Goal: Task Accomplishment & Management: Use online tool/utility

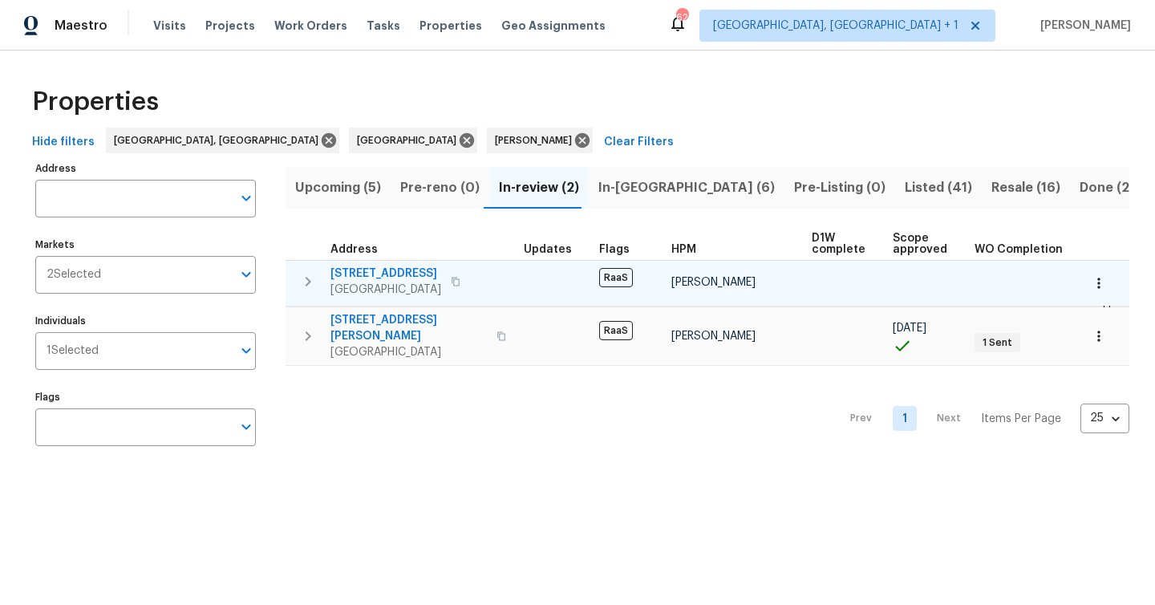
click at [420, 279] on span "[STREET_ADDRESS]" at bounding box center [386, 274] width 111 height 16
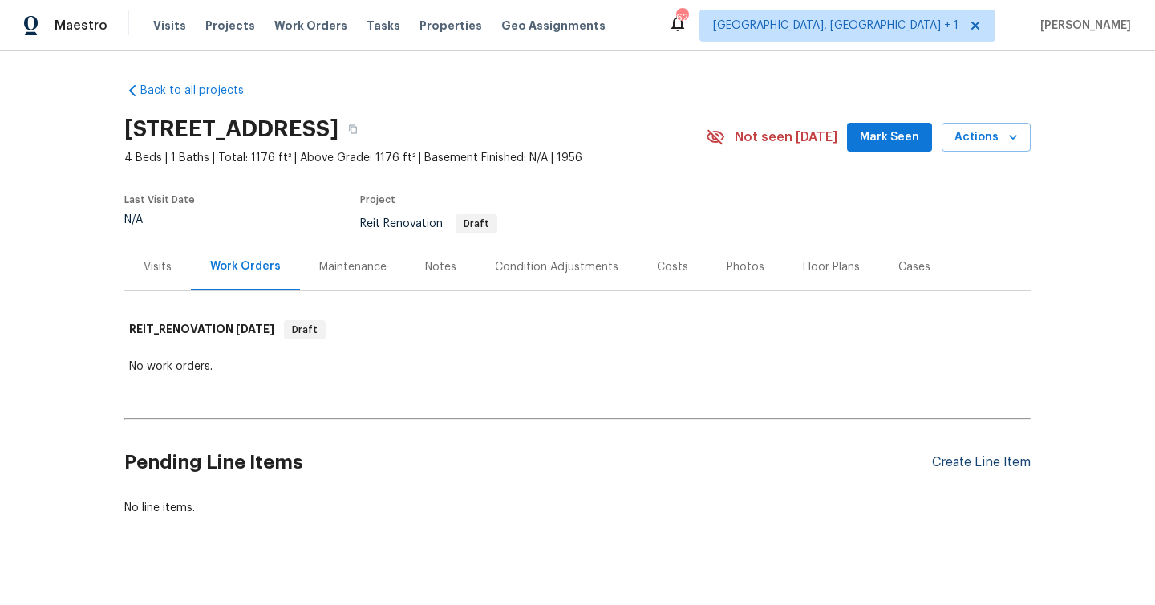
click at [952, 466] on div "Create Line Item" at bounding box center [981, 462] width 99 height 15
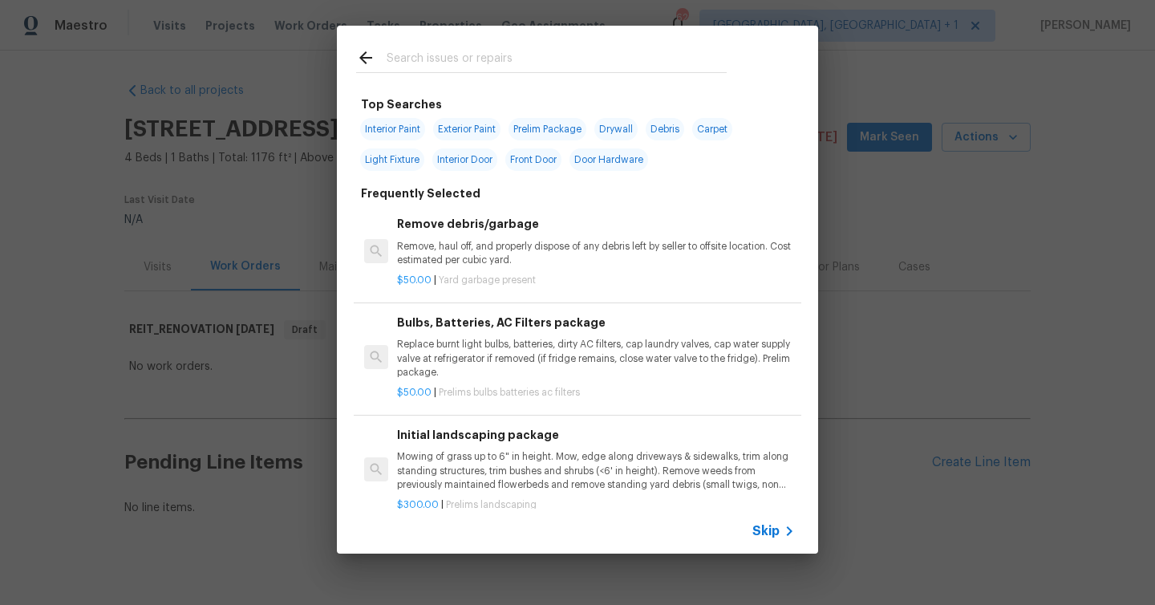
click at [473, 58] on input "text" at bounding box center [557, 60] width 340 height 24
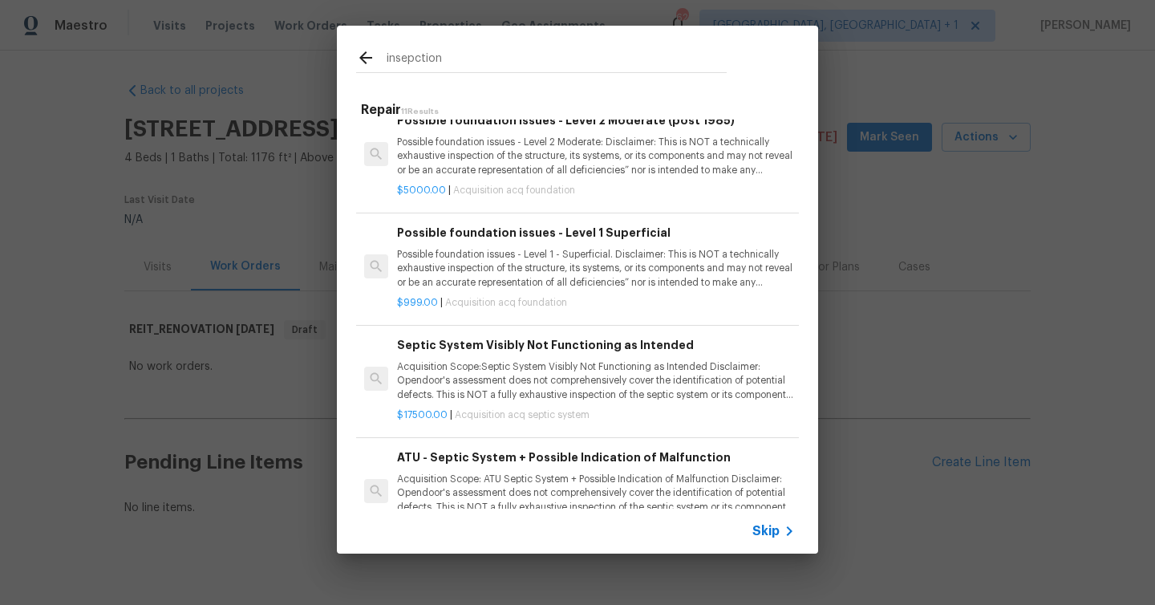
scroll to position [837, 0]
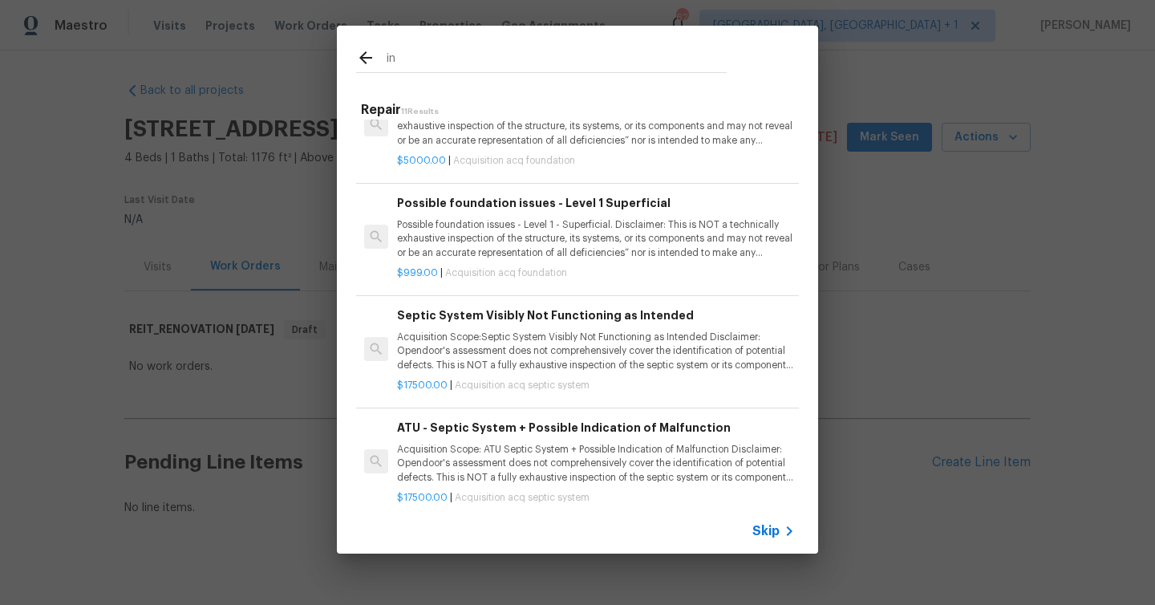
type input "i"
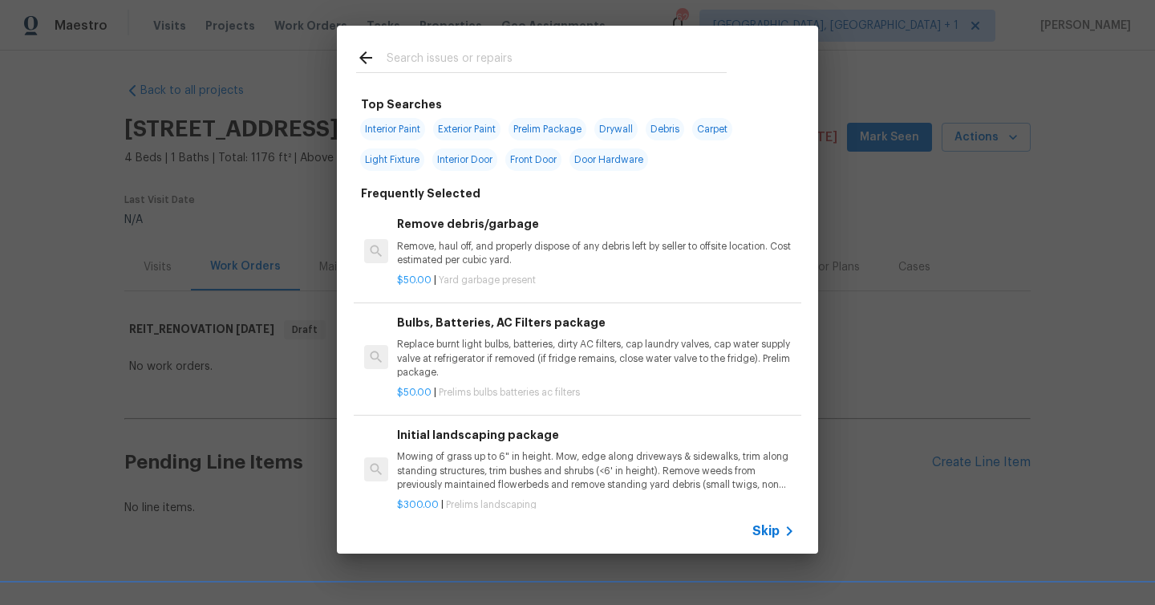
click at [778, 528] on span "Skip" at bounding box center [766, 531] width 27 height 16
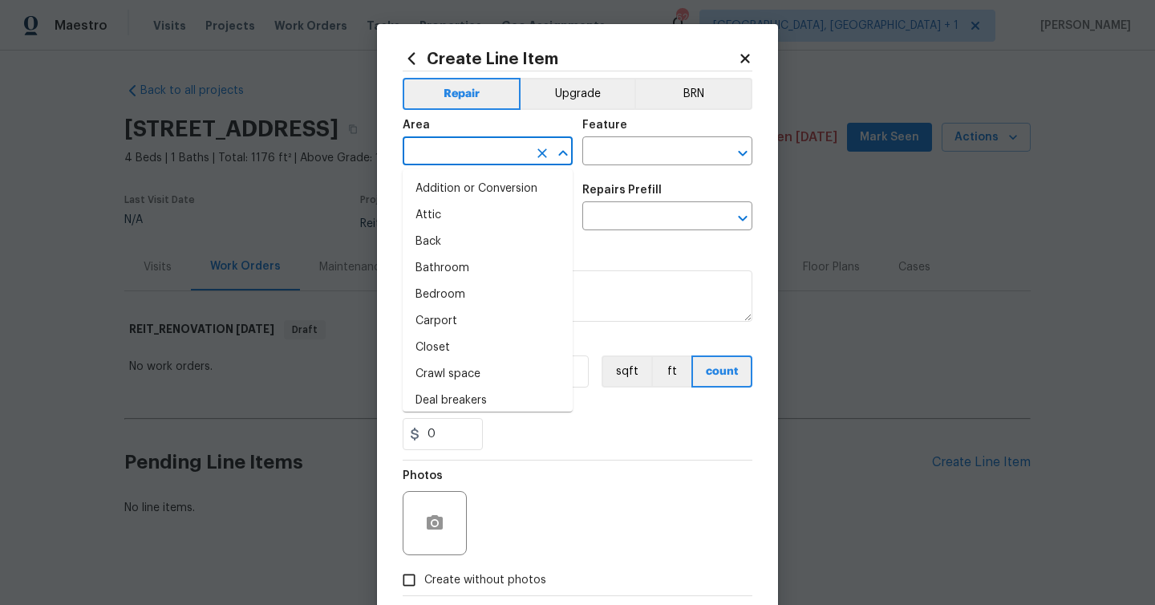
click at [495, 154] on input "text" at bounding box center [465, 152] width 125 height 25
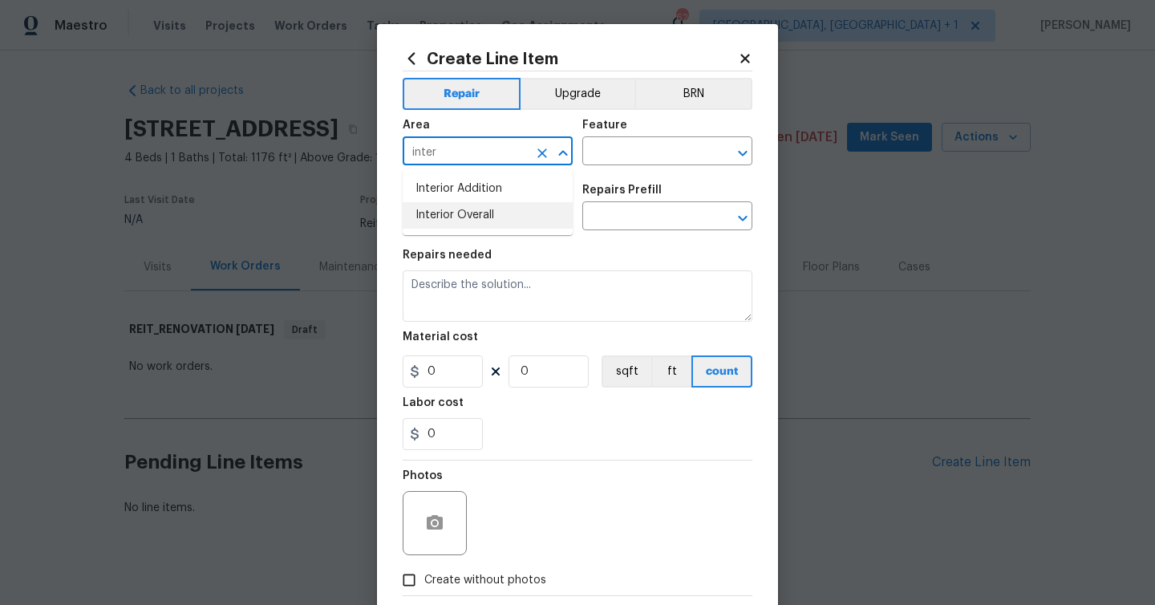
click at [484, 223] on li "Interior Overall" at bounding box center [488, 215] width 170 height 26
type input "Interior Overall"
click at [636, 164] on input "text" at bounding box center [645, 152] width 125 height 25
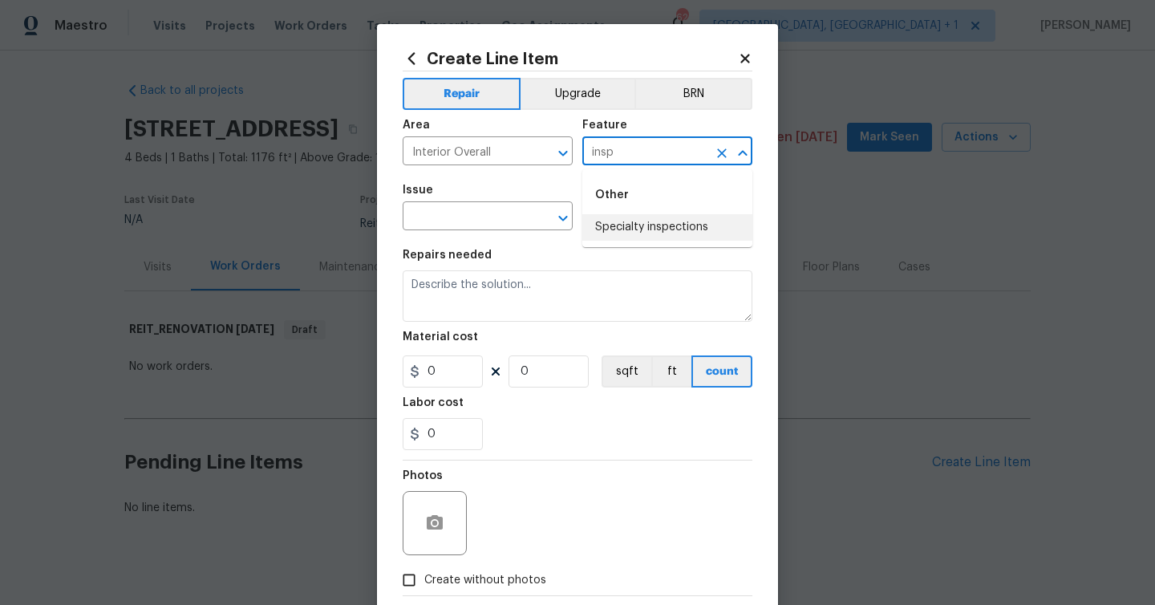
click at [648, 225] on li "Specialty inspections" at bounding box center [668, 227] width 170 height 26
type input "Specialty inspections"
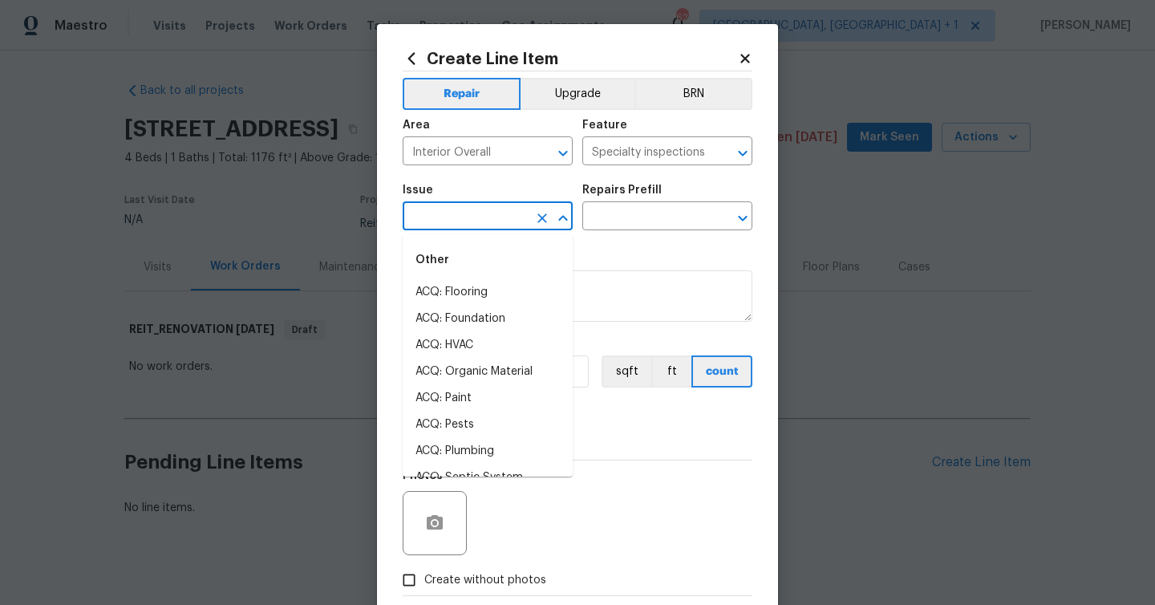
click at [477, 221] on input "text" at bounding box center [465, 217] width 125 height 25
type input "i"
click at [632, 279] on textarea at bounding box center [578, 295] width 350 height 51
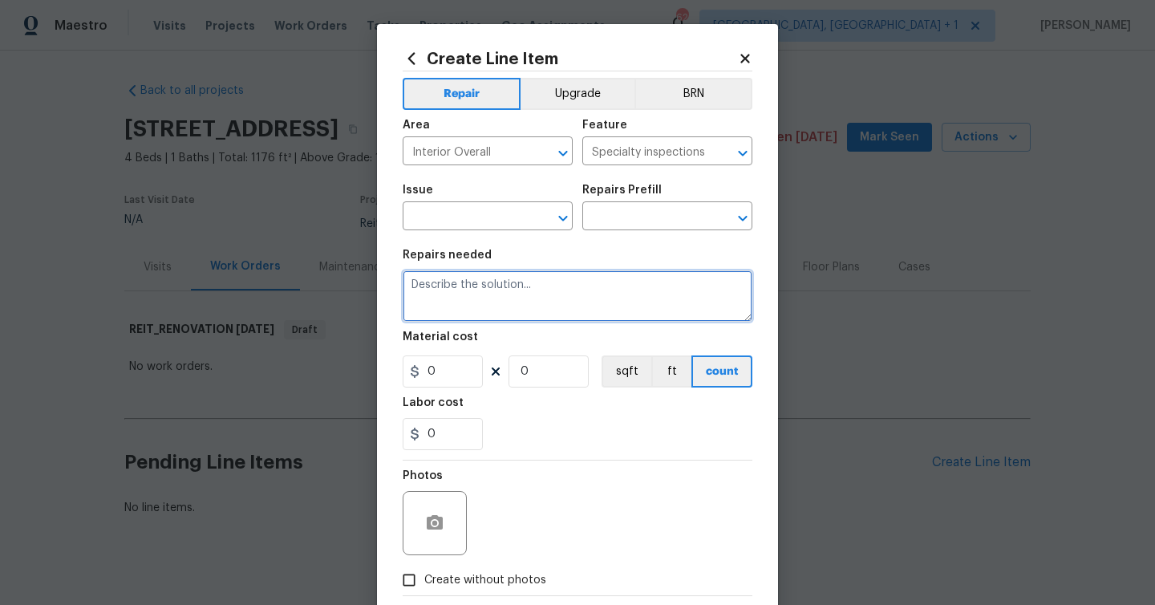
paste textarea "Hi, please provide quotes to address the following. 4.1.5 - Drain System Root g…"
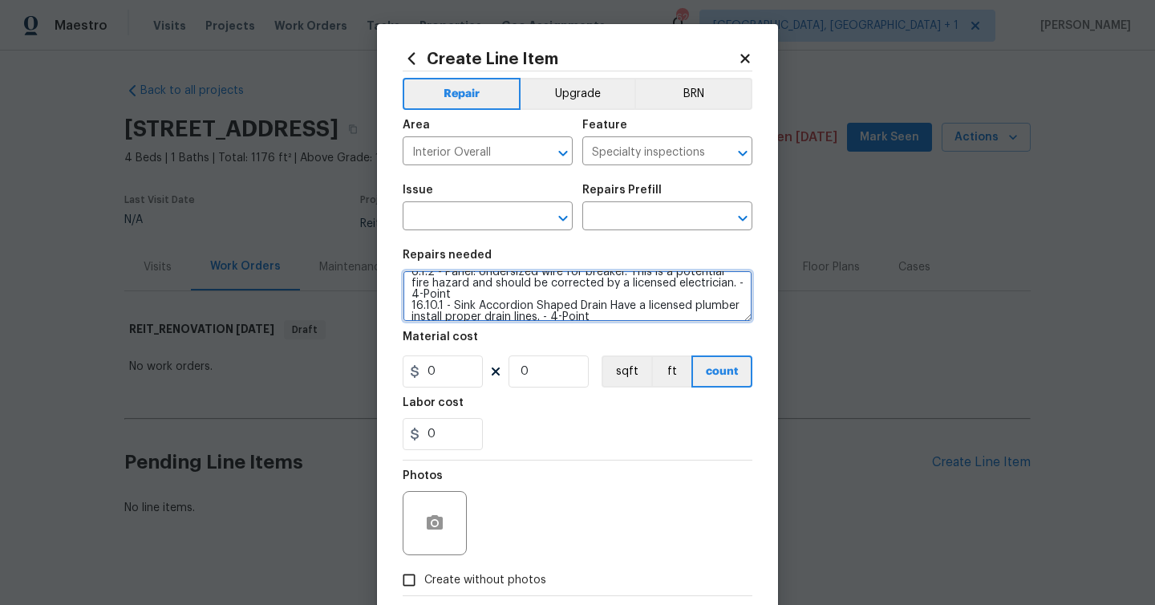
scroll to position [48, 0]
type textarea "Hi, please provide quotes to address the following. 4.1.5 - Drain System Root g…"
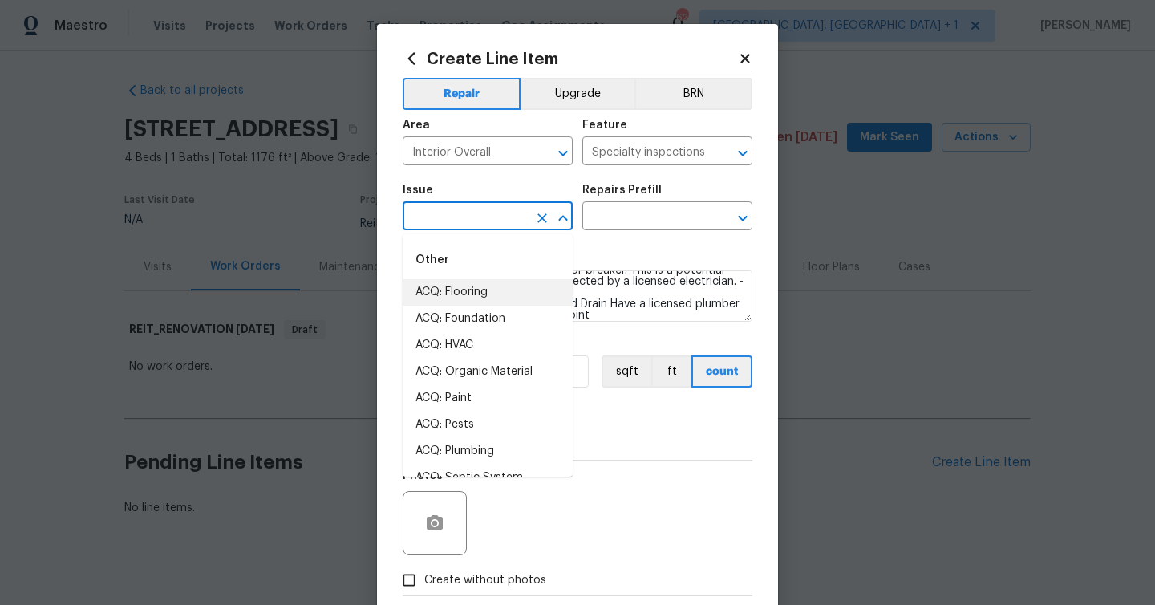
click at [522, 225] on input "text" at bounding box center [465, 217] width 125 height 25
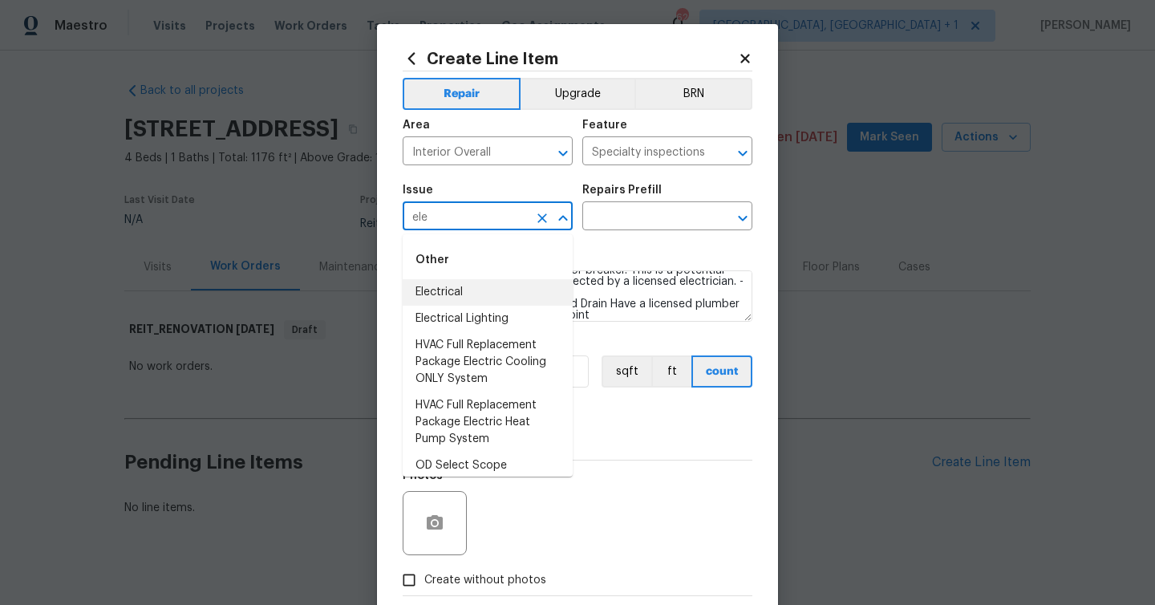
click at [480, 290] on li "Electrical" at bounding box center [488, 292] width 170 height 26
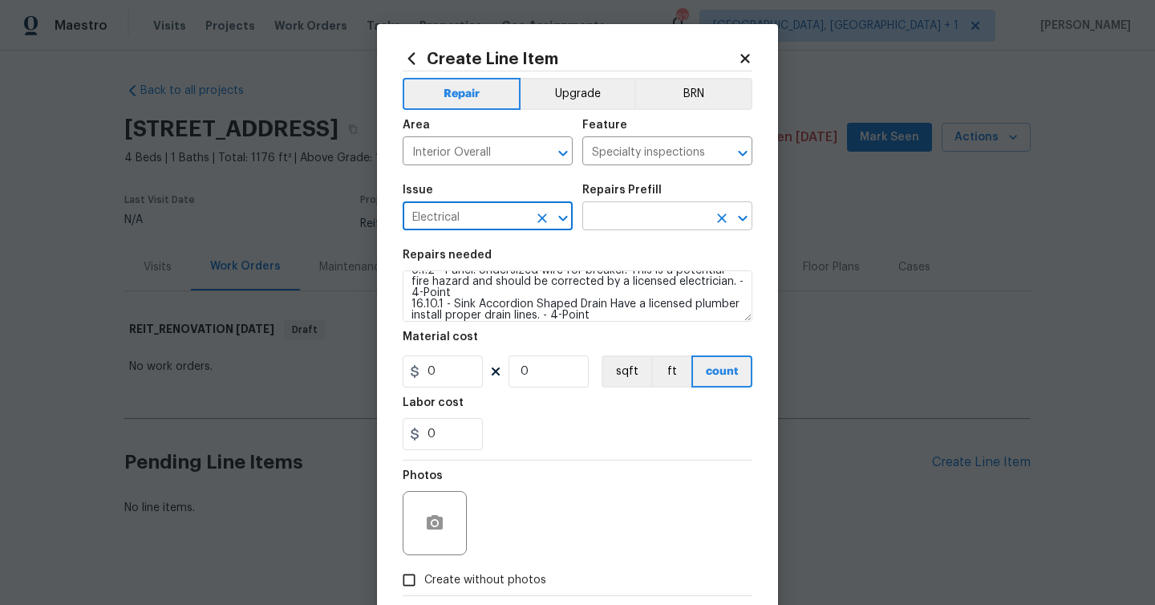
type input "Electrical"
click at [655, 230] on input "text" at bounding box center [645, 217] width 125 height 25
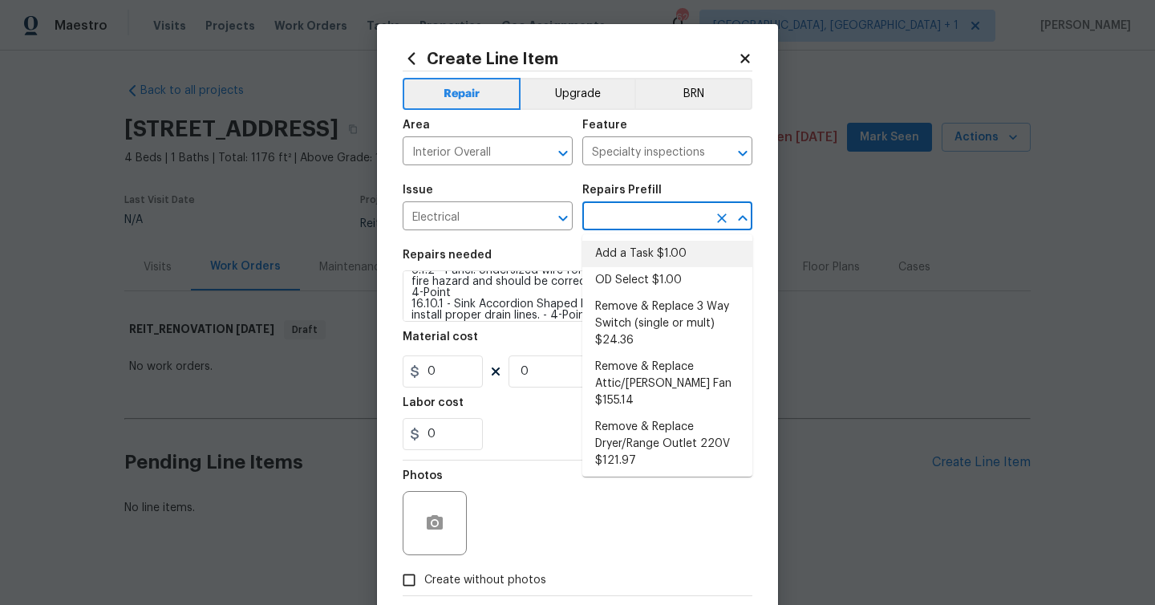
click at [653, 251] on li "Add a Task $1.00" at bounding box center [668, 254] width 170 height 26
type input "Add a Task $1.00"
type textarea "HPM to detail"
type input "1"
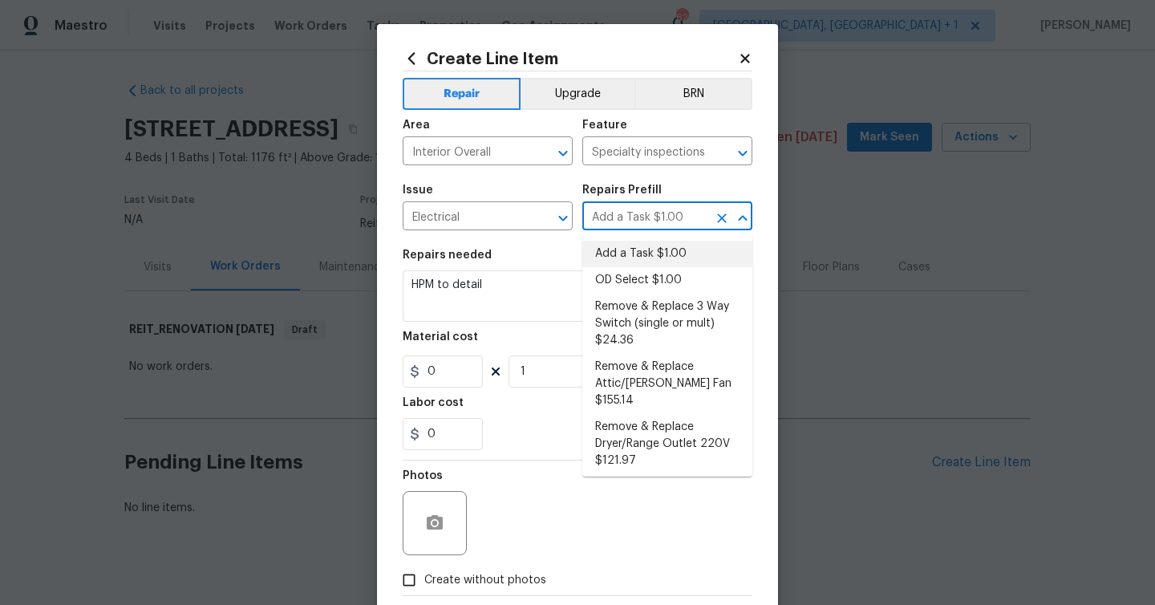
type input "1"
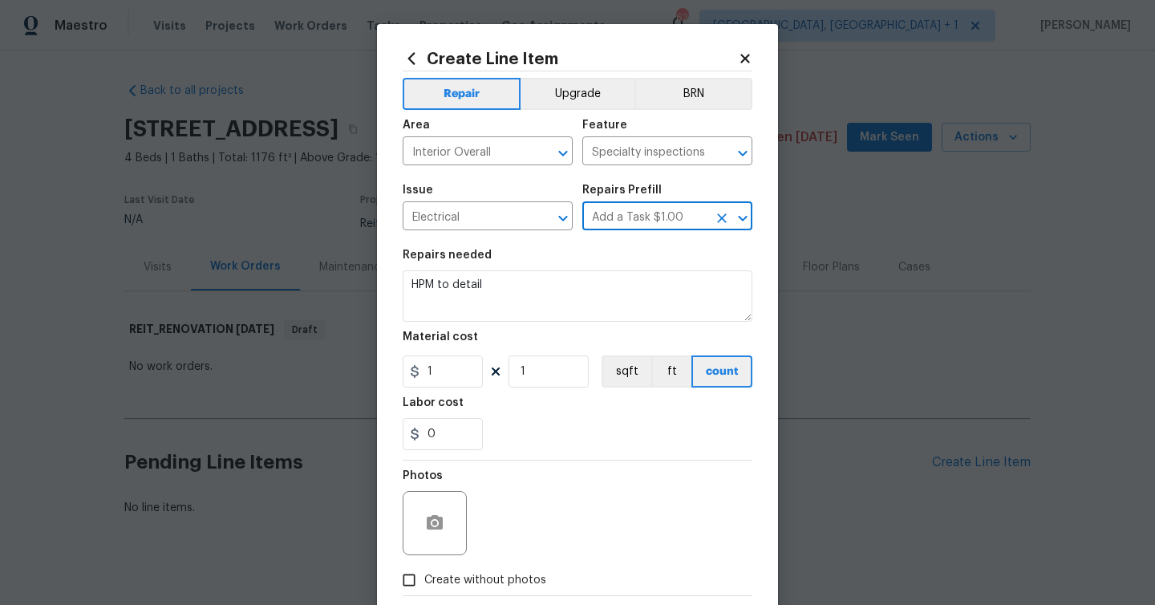
scroll to position [0, 0]
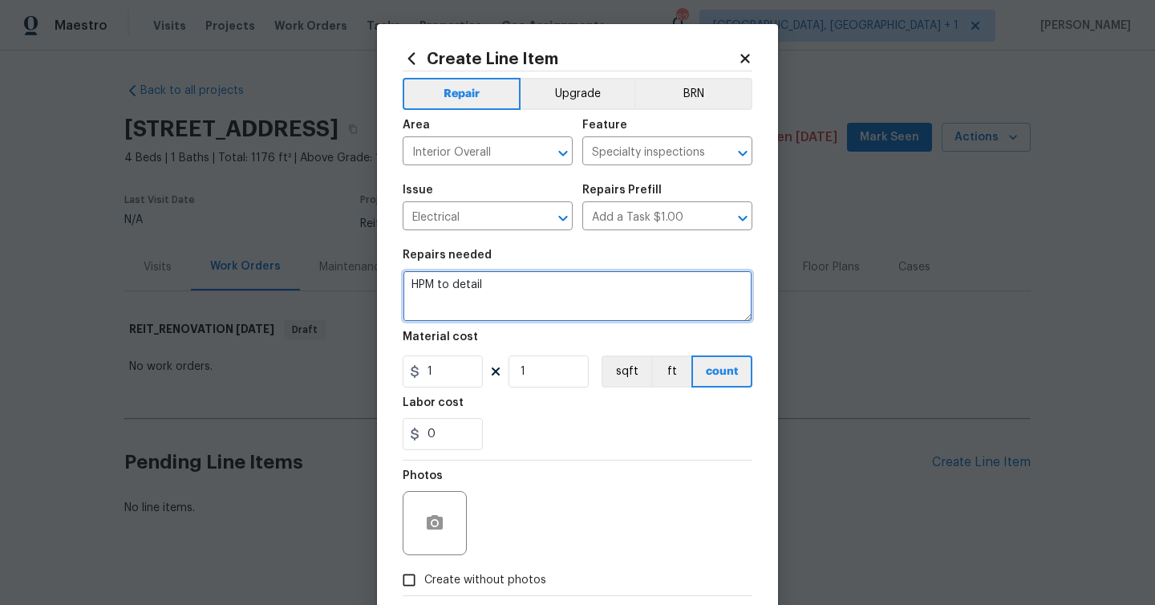
click at [550, 277] on textarea "HPM to detail" at bounding box center [578, 295] width 350 height 51
click at [550, 280] on textarea "HPM to detail" at bounding box center [578, 295] width 350 height 51
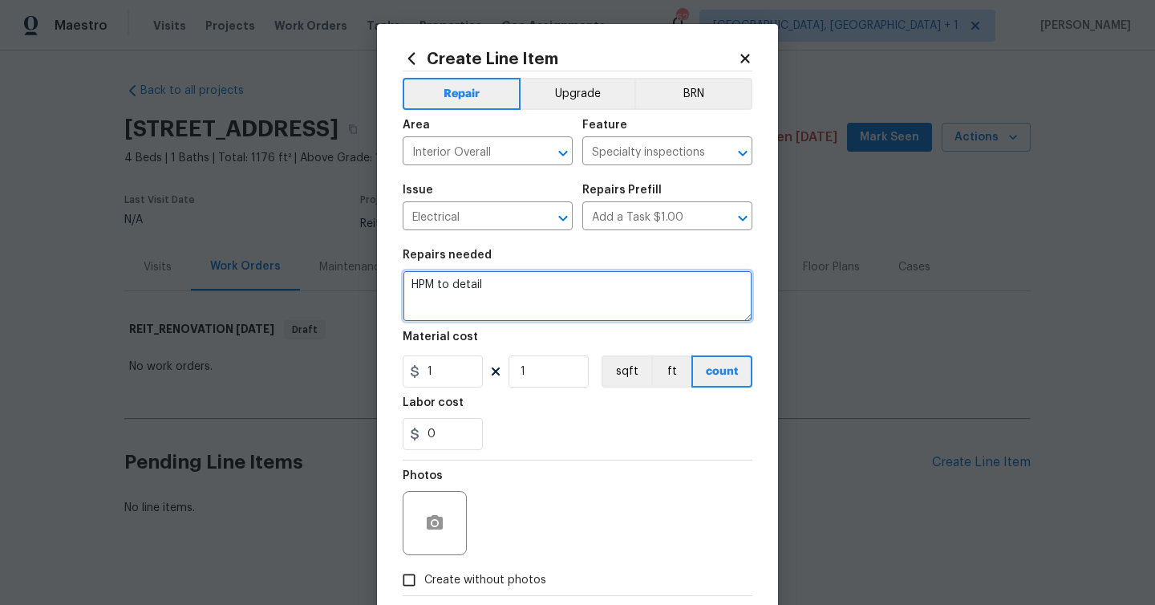
click at [550, 280] on textarea "HPM to detail" at bounding box center [578, 295] width 350 height 51
paste textarea "i, please provide quotes to address the following. 4.1.5 - Drain System Root gr…"
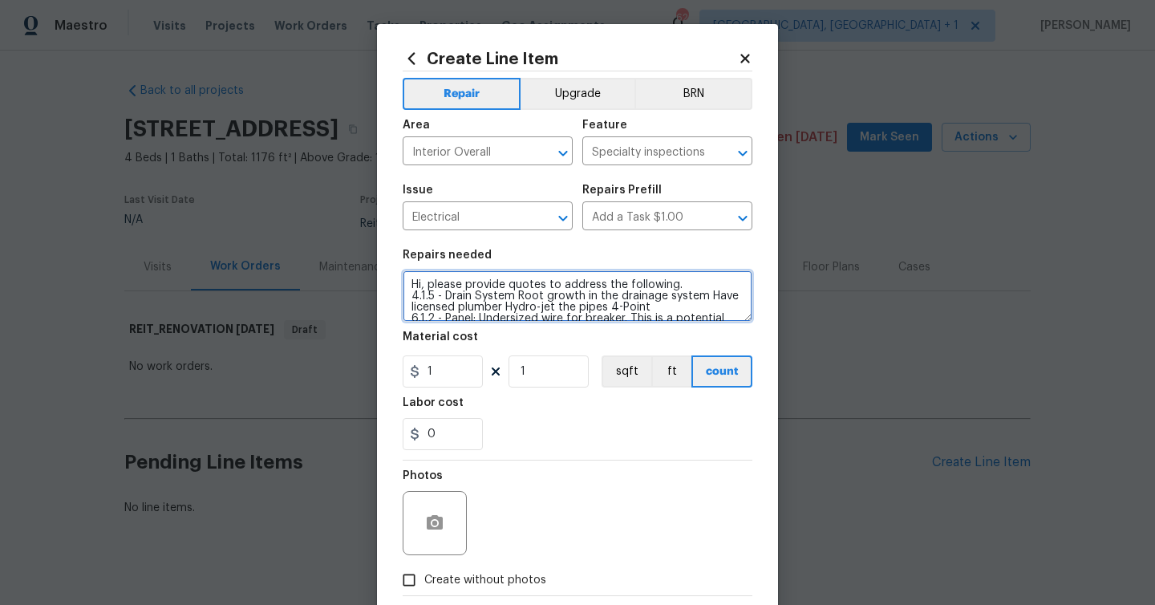
scroll to position [127, 0]
type textarea "Hi, please provide quotes to address the following. 4.1.5 - Drain System Root g…"
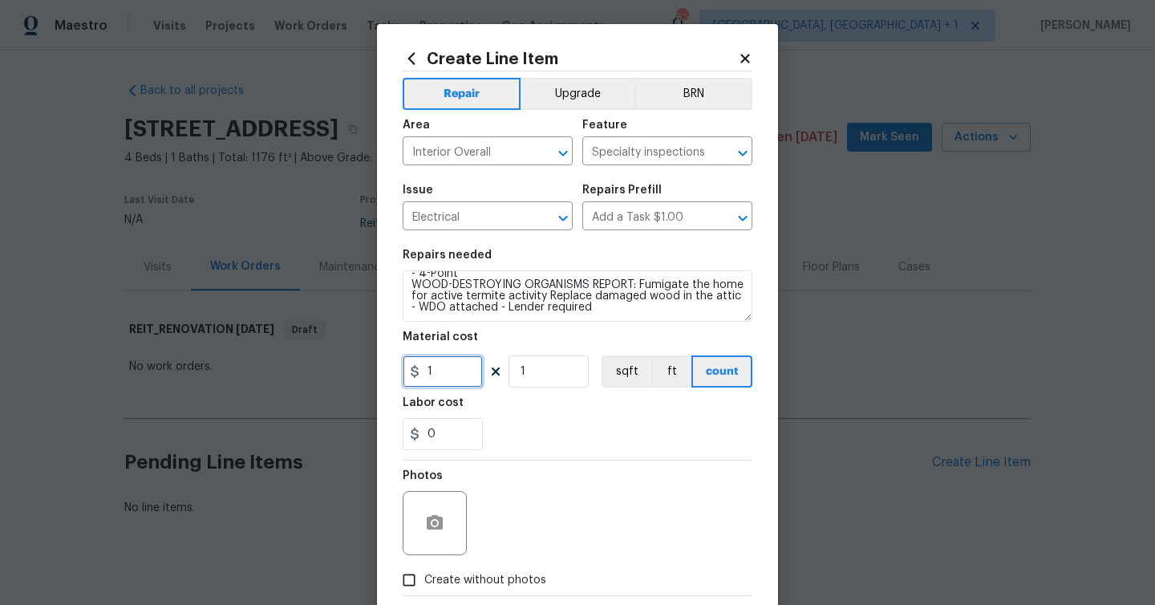
click at [462, 370] on input "1" at bounding box center [443, 371] width 80 height 32
type input "75"
click at [640, 509] on div "Photos" at bounding box center [578, 513] width 350 height 104
click at [443, 525] on icon "button" at bounding box center [435, 522] width 16 height 14
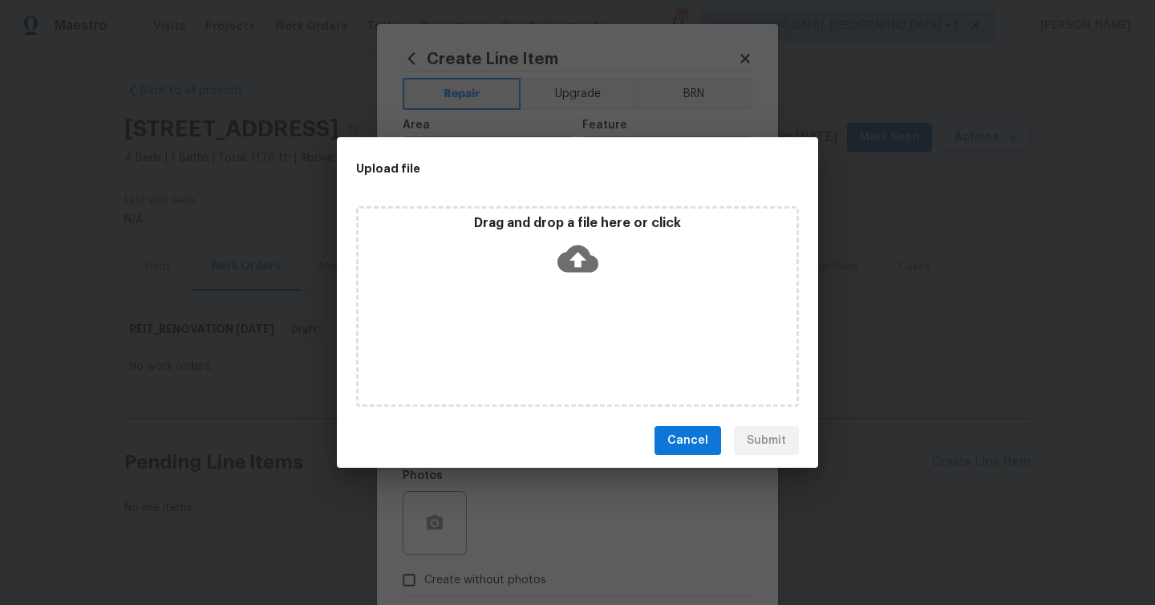
click at [571, 245] on icon at bounding box center [578, 258] width 41 height 41
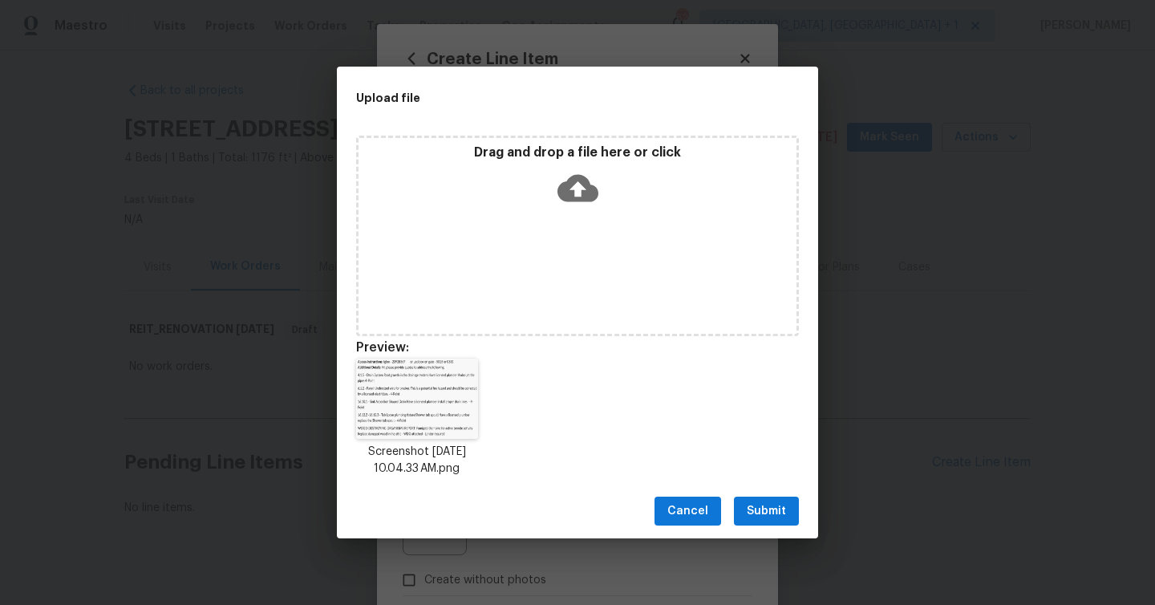
click at [771, 517] on span "Submit" at bounding box center [766, 512] width 39 height 20
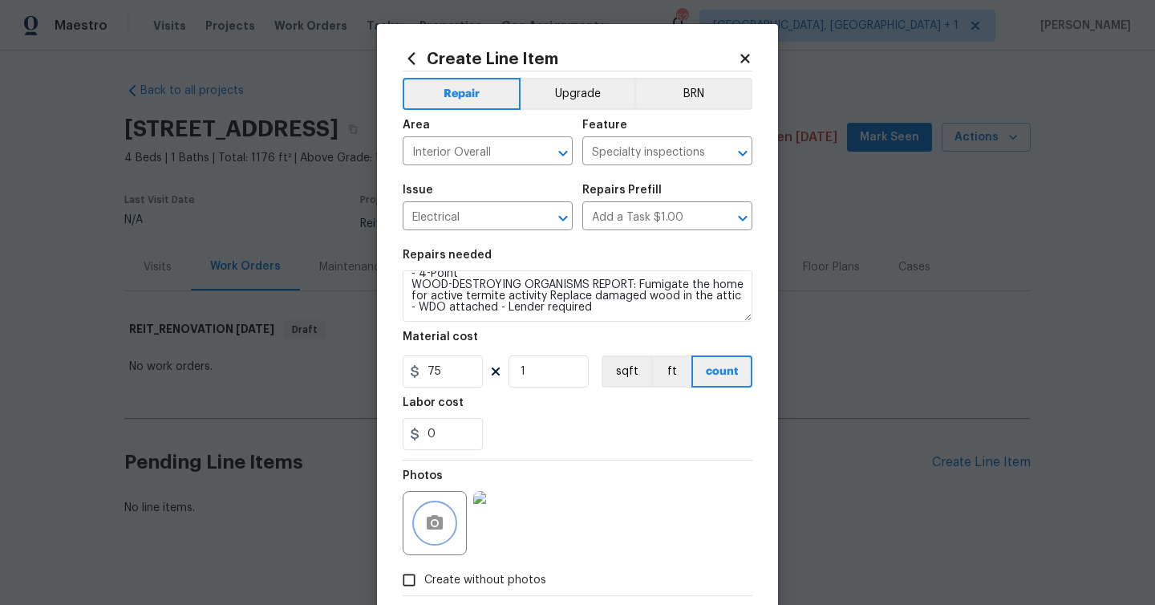
scroll to position [87, 0]
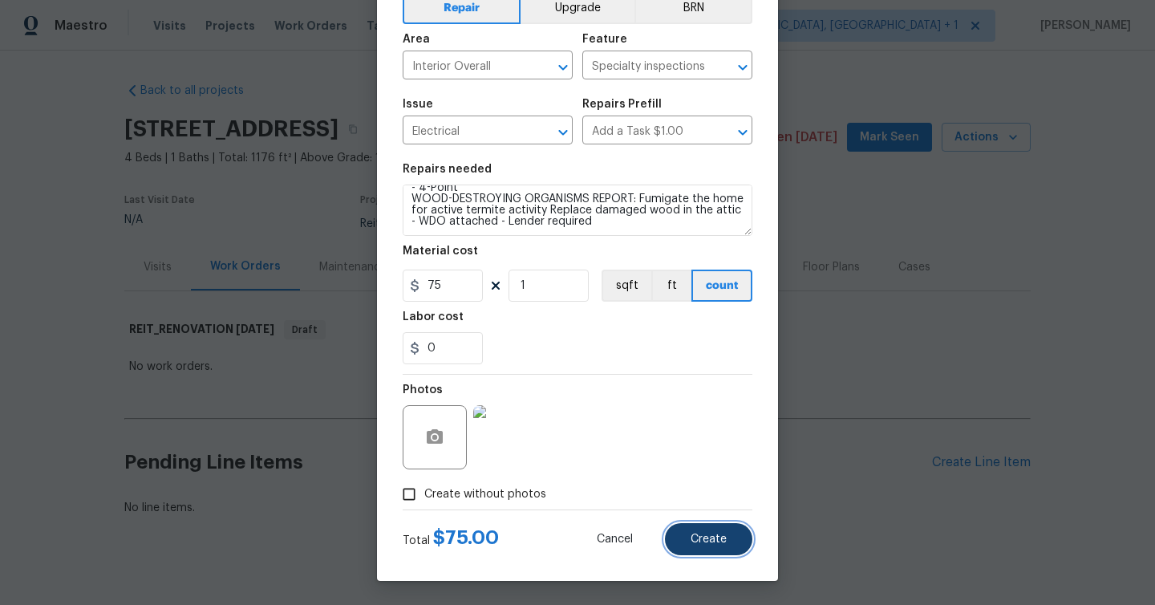
click at [715, 539] on span "Create" at bounding box center [709, 540] width 36 height 12
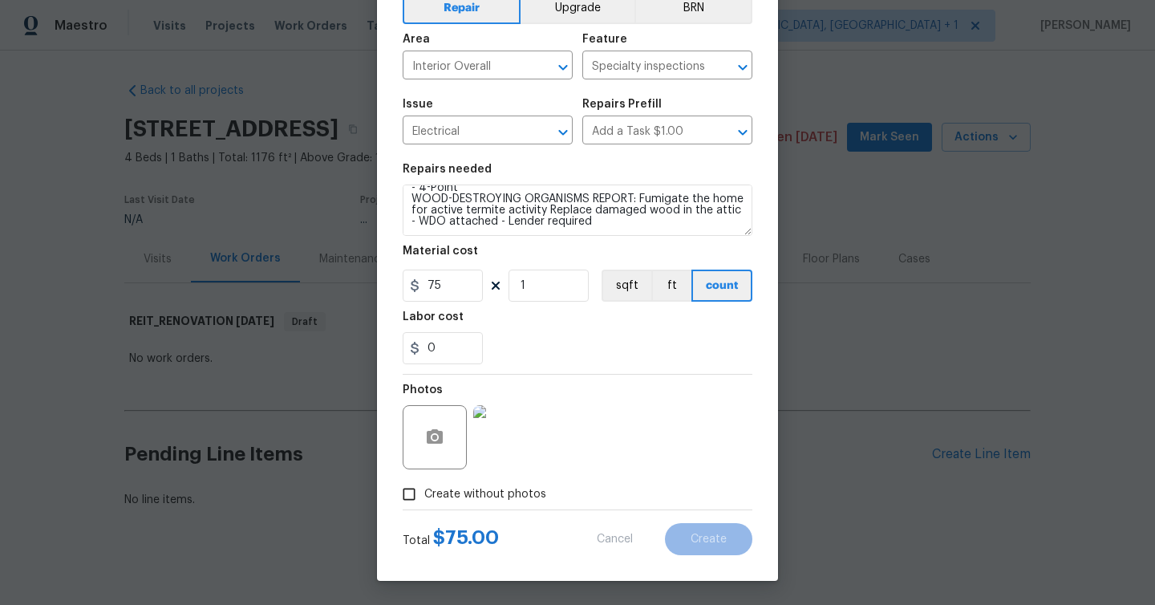
type input "0"
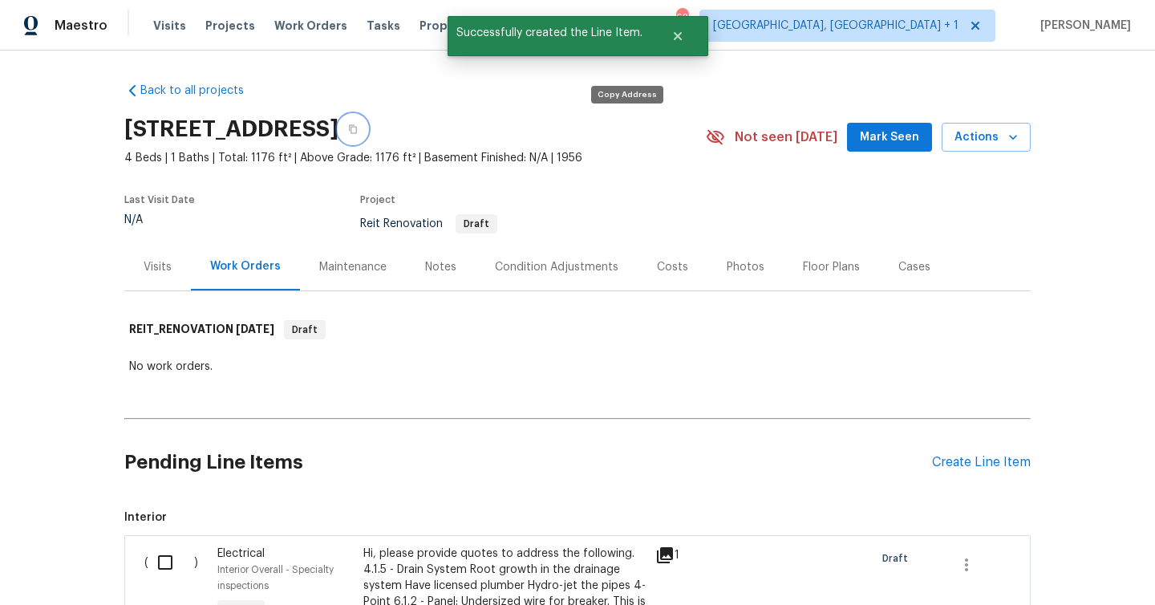
click at [358, 133] on icon "button" at bounding box center [353, 129] width 10 height 10
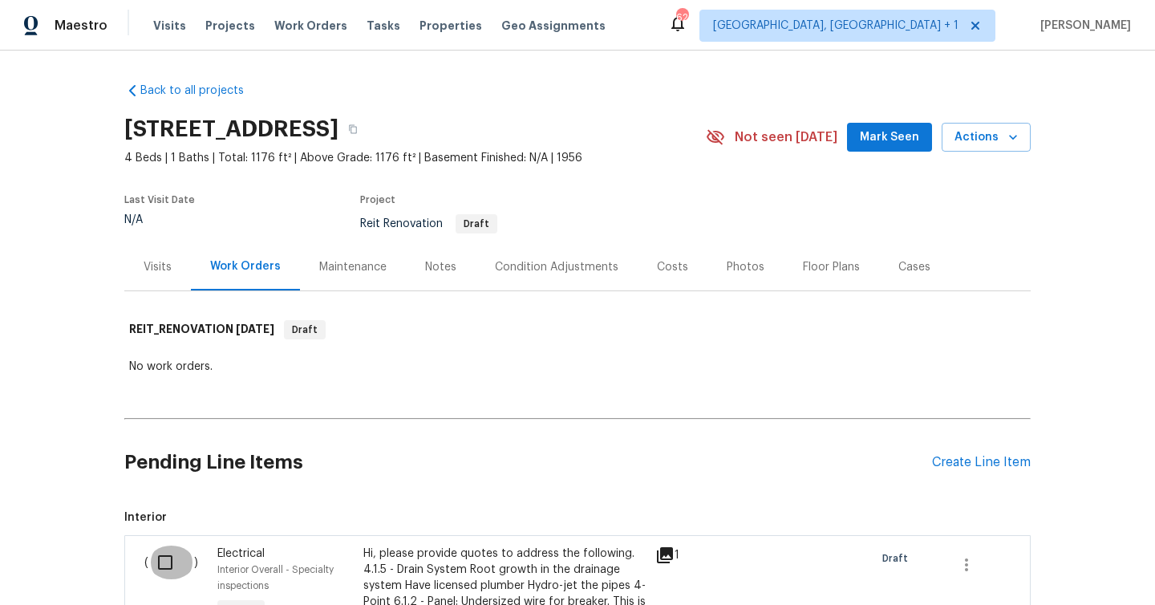
click at [166, 558] on input "checkbox" at bounding box center [171, 563] width 46 height 34
checkbox input "true"
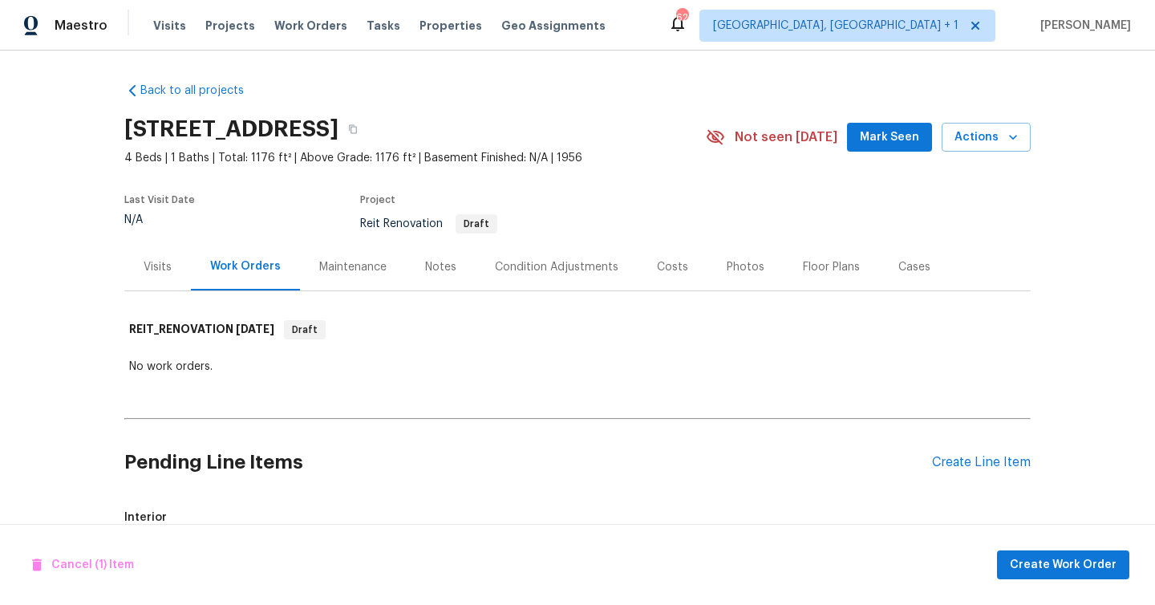
scroll to position [262, 0]
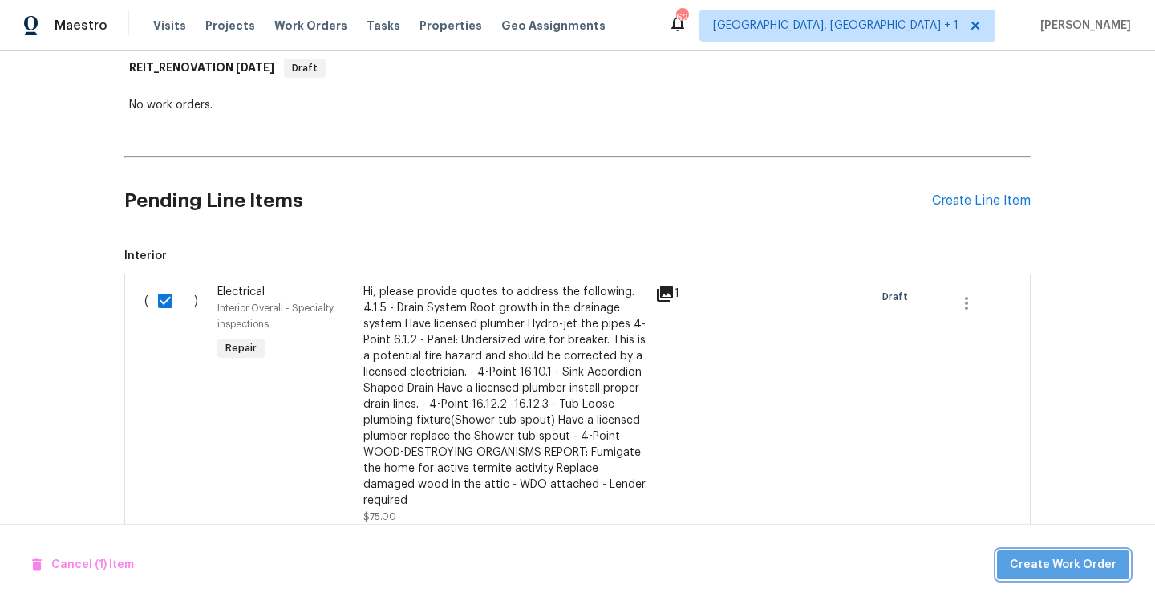
click at [1076, 563] on span "Create Work Order" at bounding box center [1063, 565] width 107 height 20
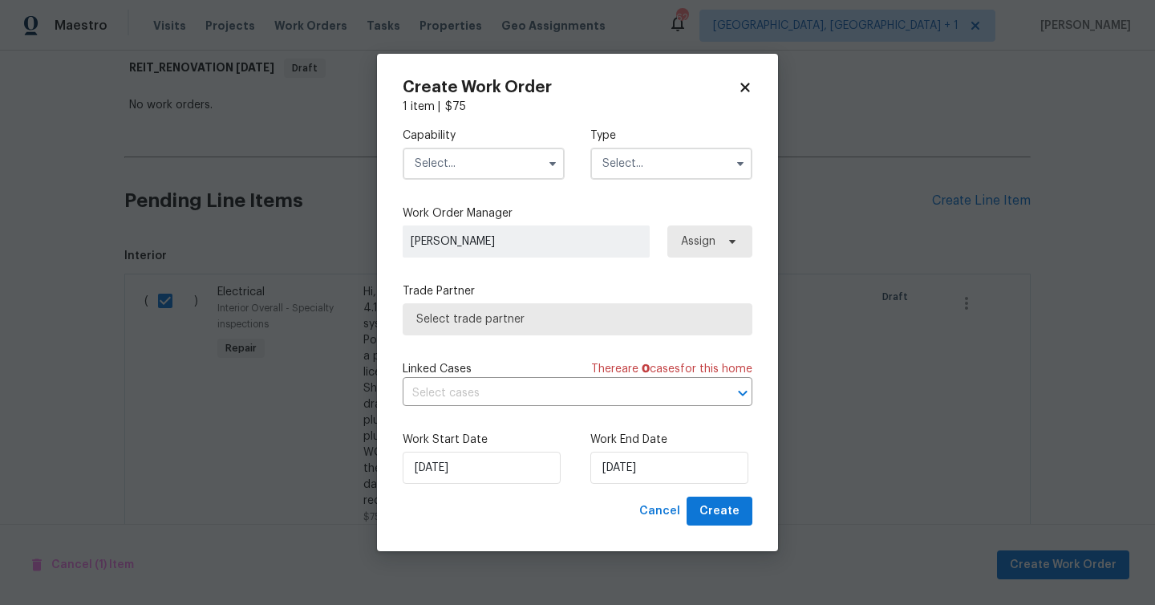
click at [476, 160] on input "text" at bounding box center [484, 164] width 162 height 32
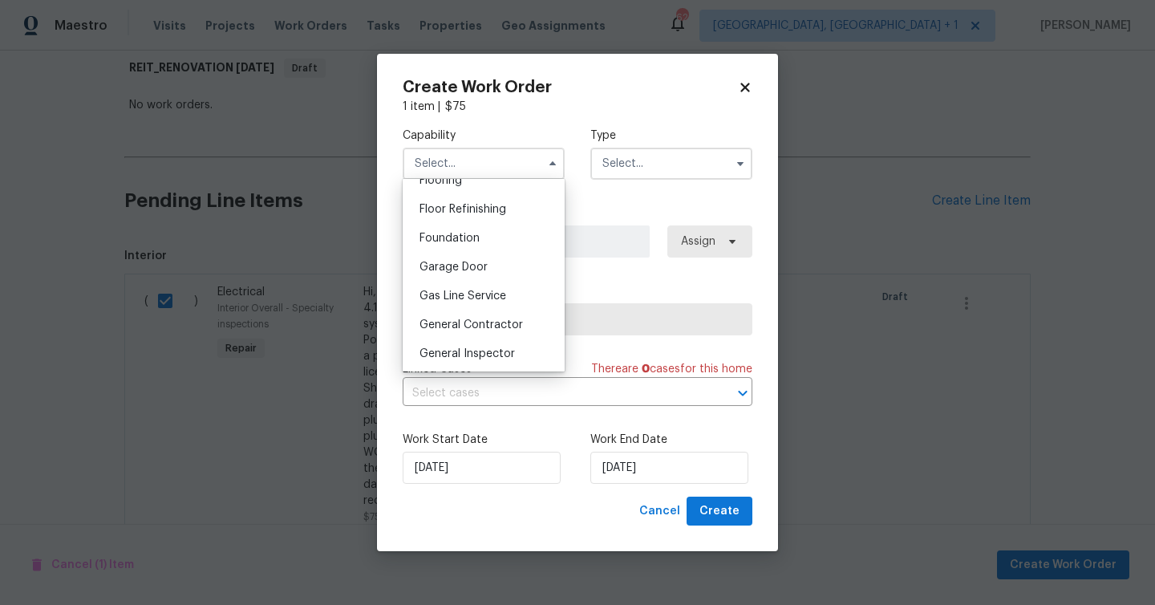
scroll to position [685, 0]
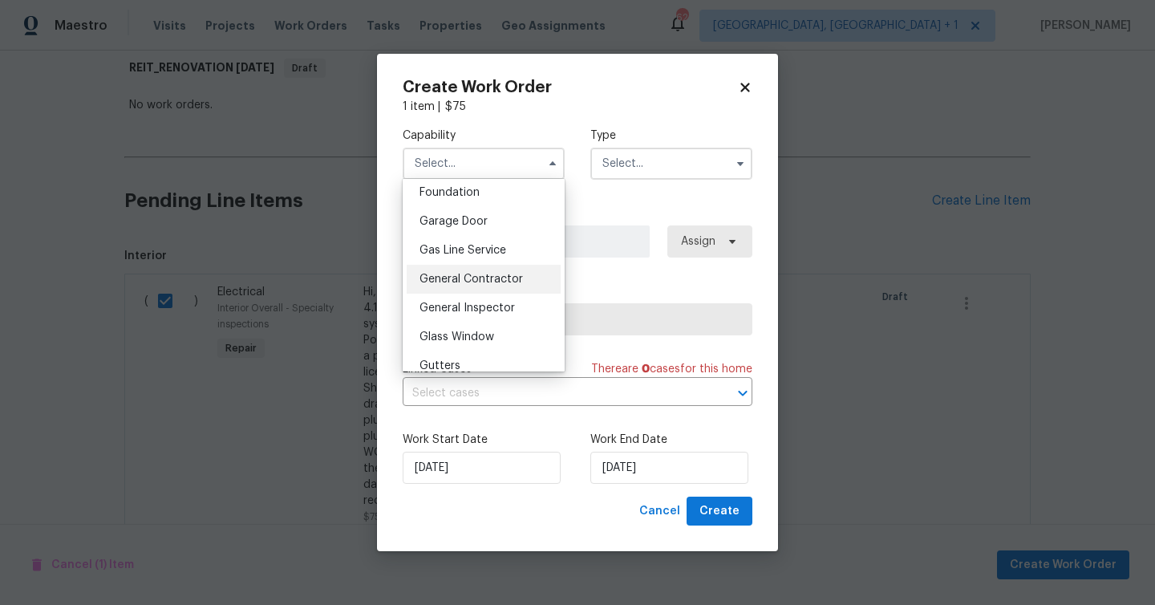
click at [473, 278] on span "General Contractor" at bounding box center [472, 279] width 104 height 11
type input "General Contractor"
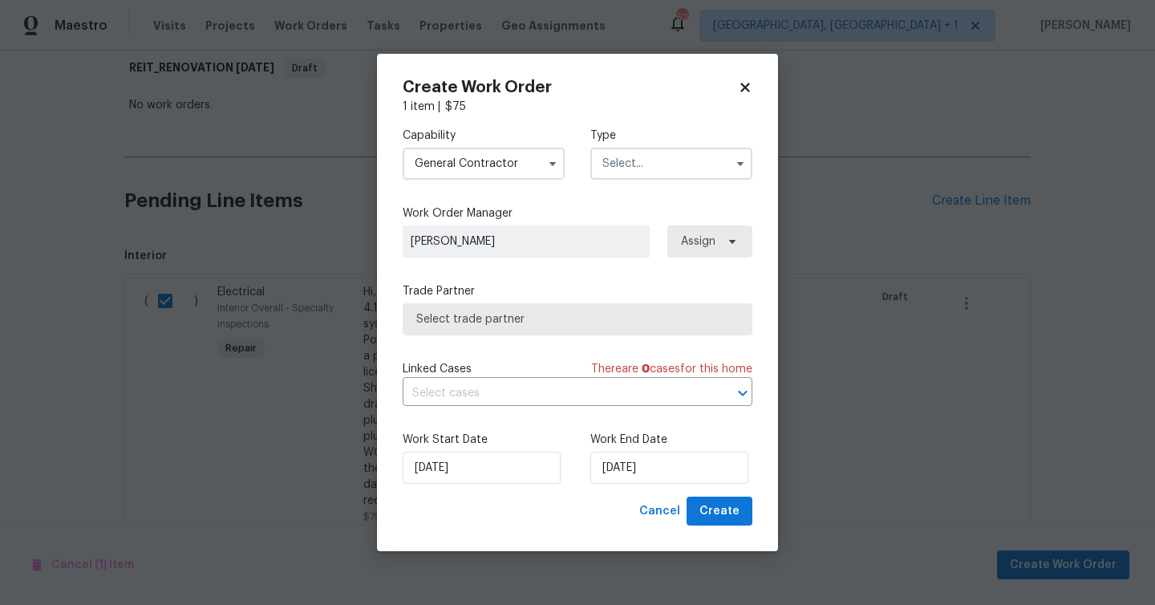
click at [663, 168] on input "text" at bounding box center [672, 164] width 162 height 32
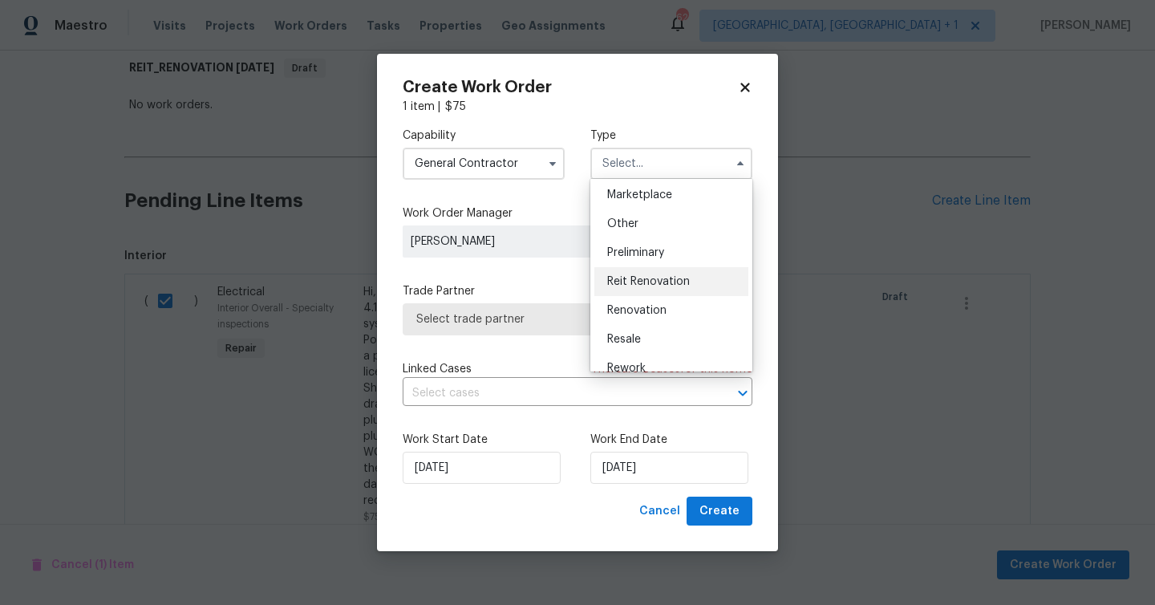
scroll to position [282, 0]
click at [654, 283] on div "Reit Renovation" at bounding box center [672, 290] width 154 height 29
type input "Reit Renovation"
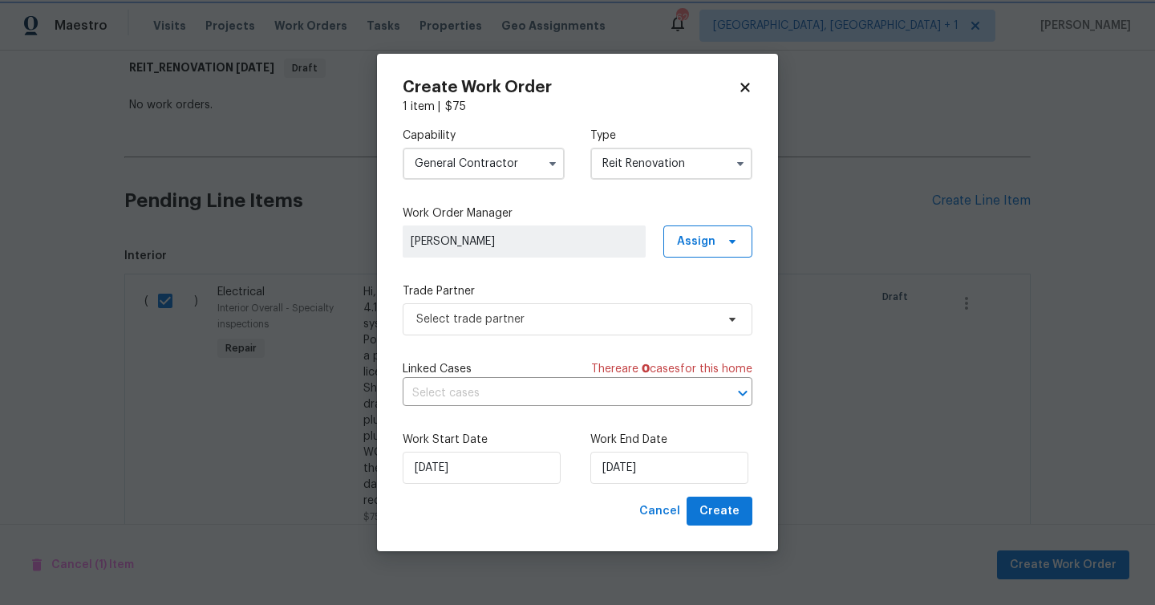
scroll to position [0, 0]
click at [624, 319] on span "Select trade partner" at bounding box center [565, 319] width 299 height 16
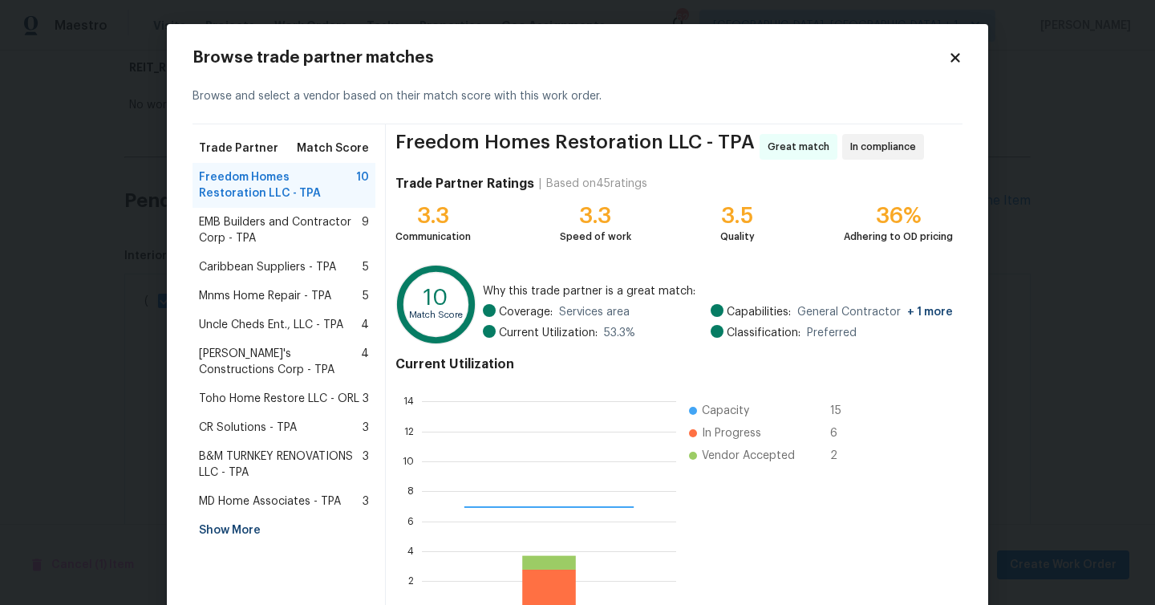
scroll to position [225, 254]
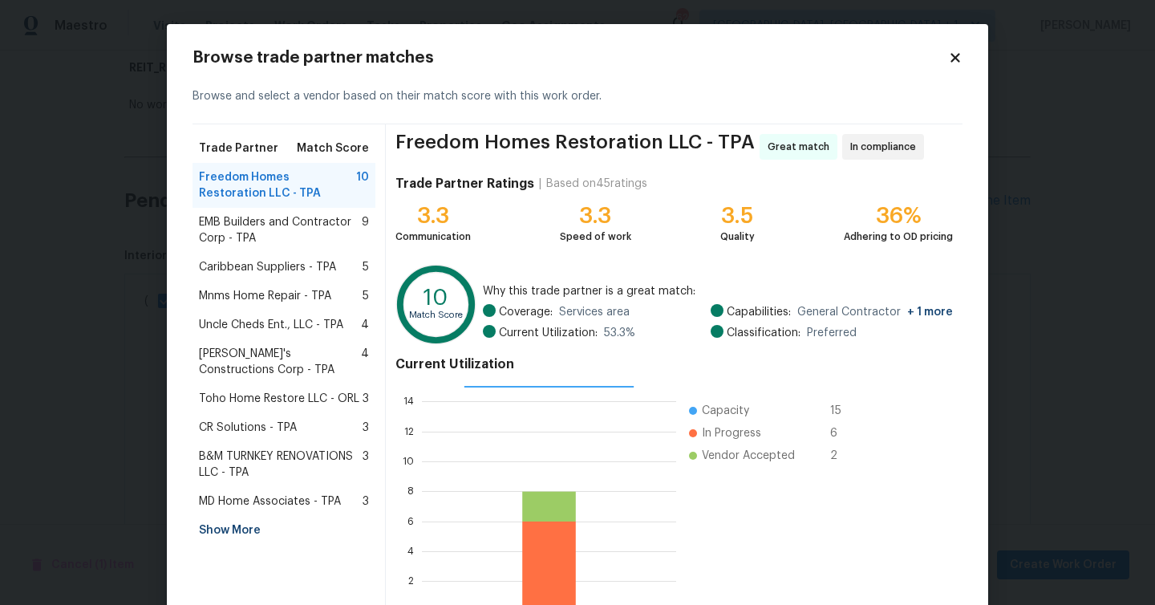
click at [240, 532] on div "Show More" at bounding box center [284, 530] width 183 height 29
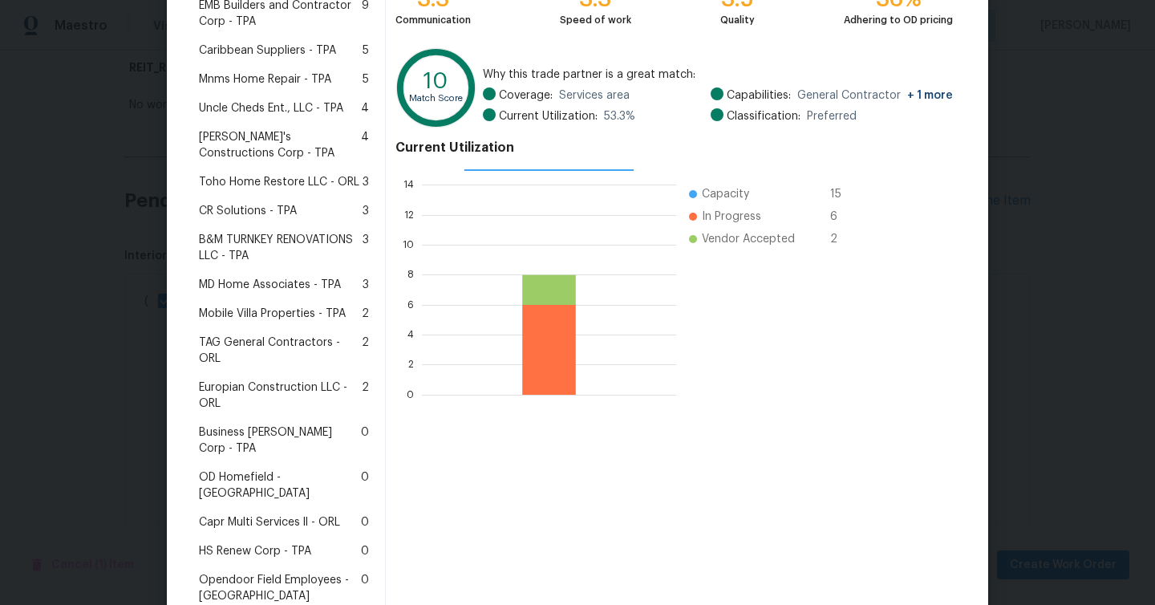
scroll to position [221, 0]
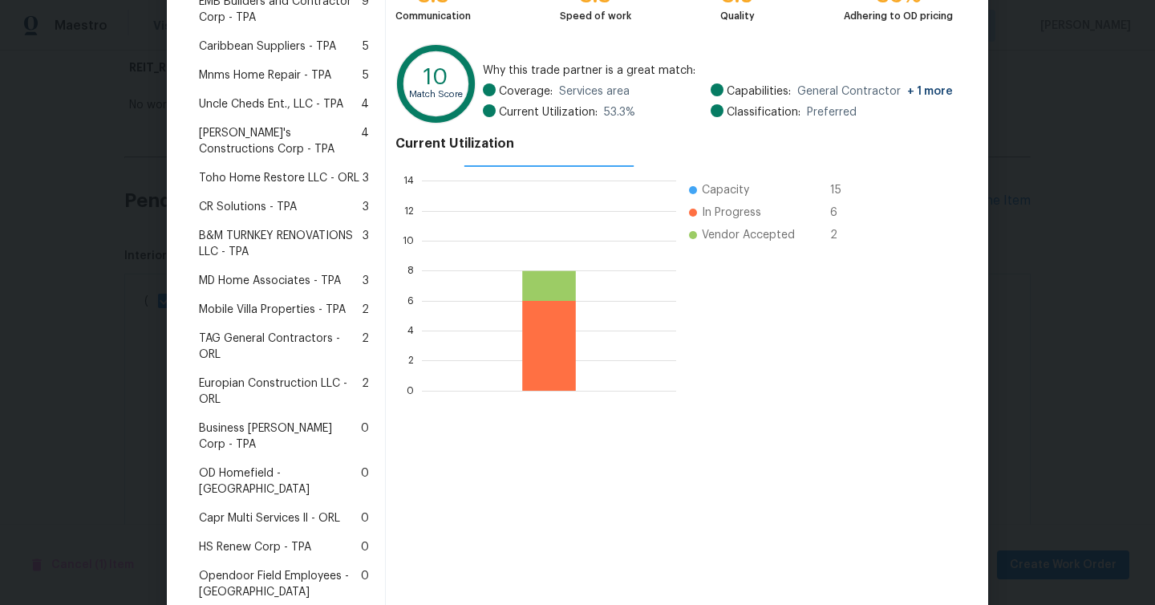
click at [288, 312] on span "Mobile Villa Properties - TPA" at bounding box center [272, 310] width 147 height 16
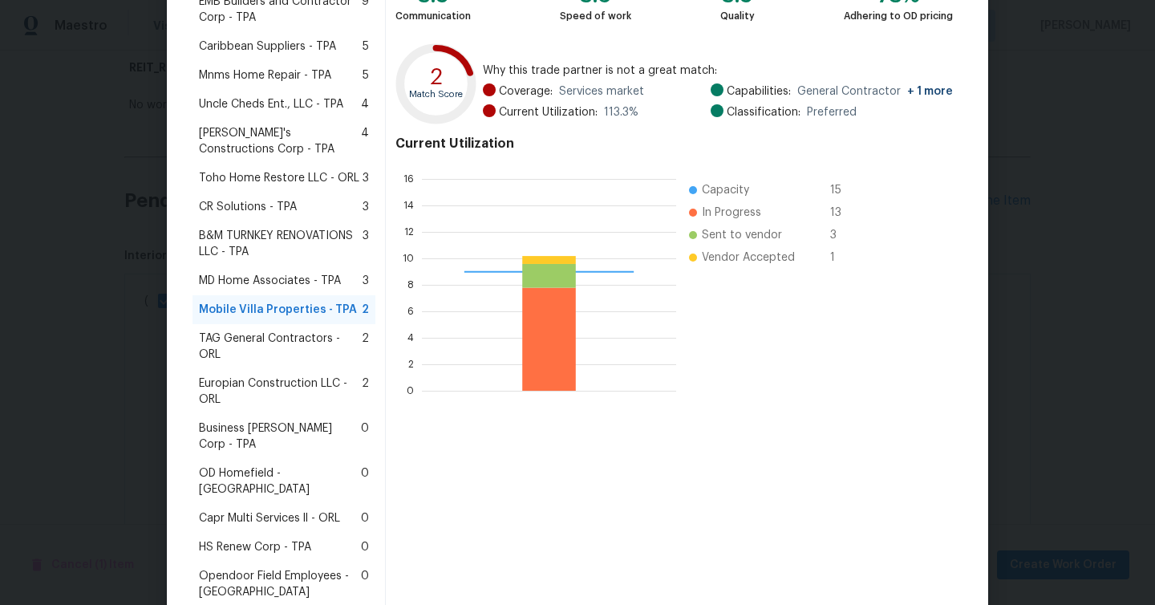
scroll to position [307, 0]
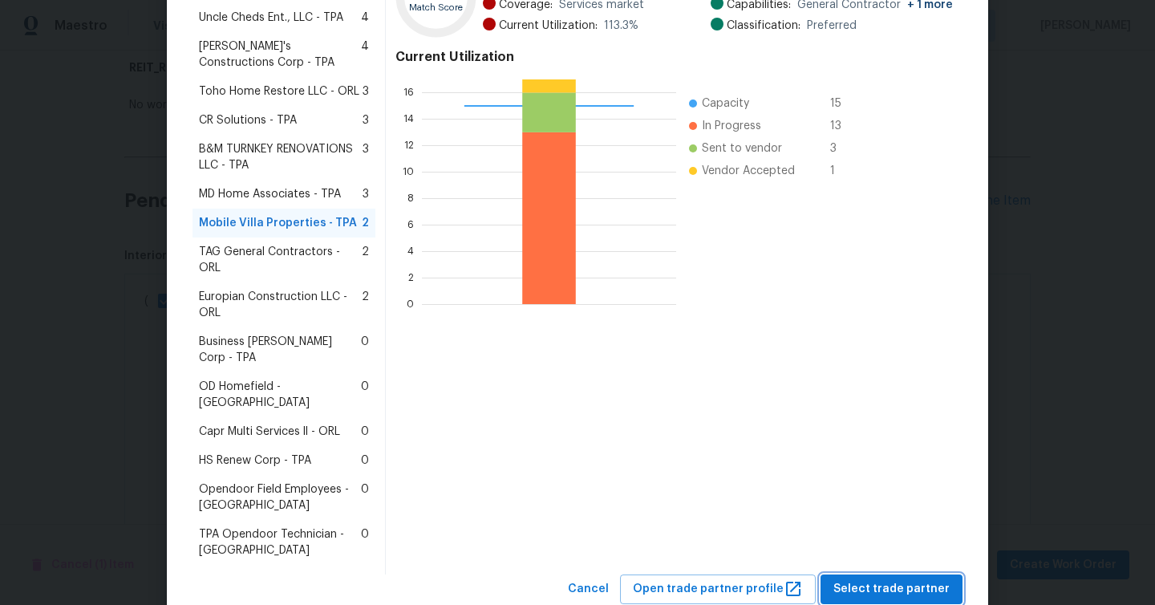
click at [897, 579] on span "Select trade partner" at bounding box center [892, 589] width 116 height 20
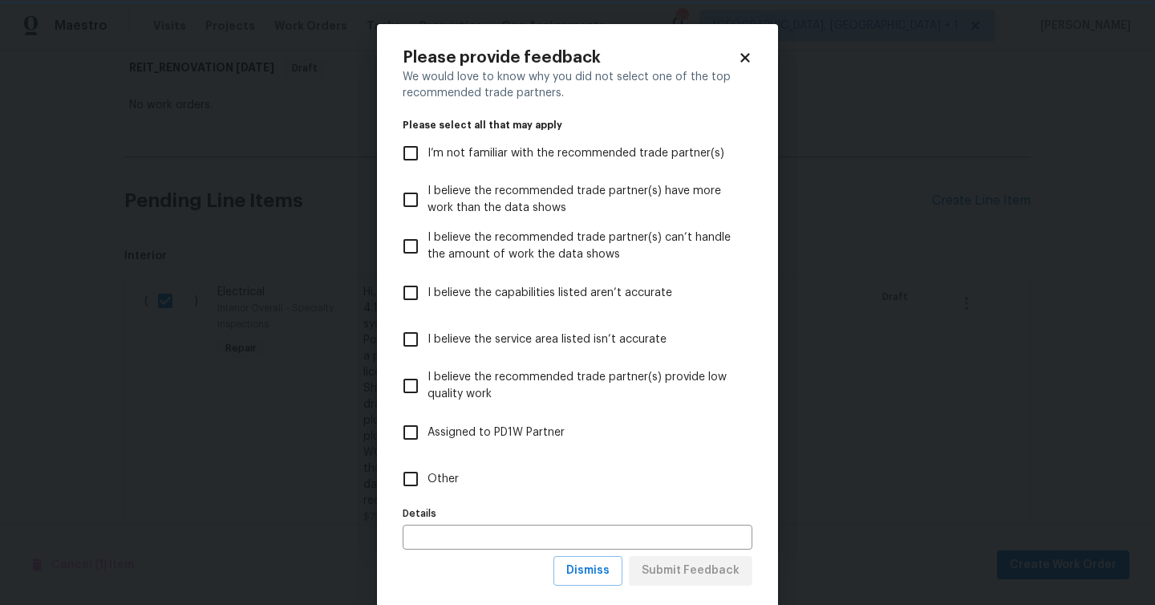
scroll to position [0, 0]
click at [431, 479] on span "Other" at bounding box center [443, 479] width 31 height 17
click at [428, 479] on input "Other" at bounding box center [411, 479] width 34 height 34
checkbox input "true"
click at [663, 558] on button "Submit Feedback" at bounding box center [691, 571] width 124 height 30
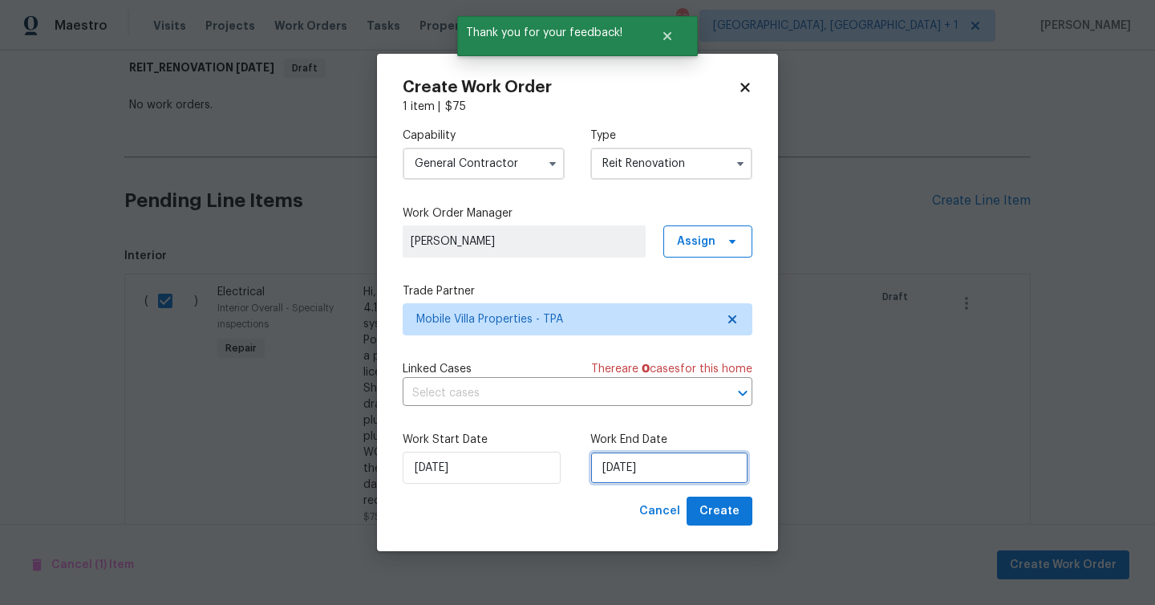
click at [660, 467] on input "[DATE]" at bounding box center [670, 468] width 158 height 32
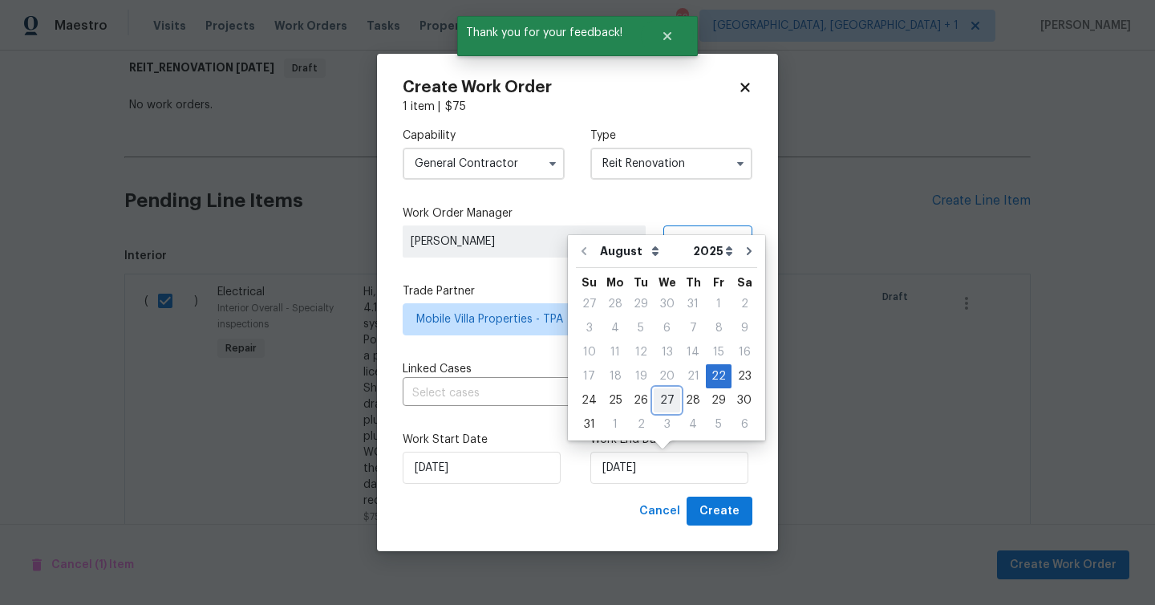
click at [654, 400] on div "27" at bounding box center [667, 400] width 26 height 22
type input "[DATE]"
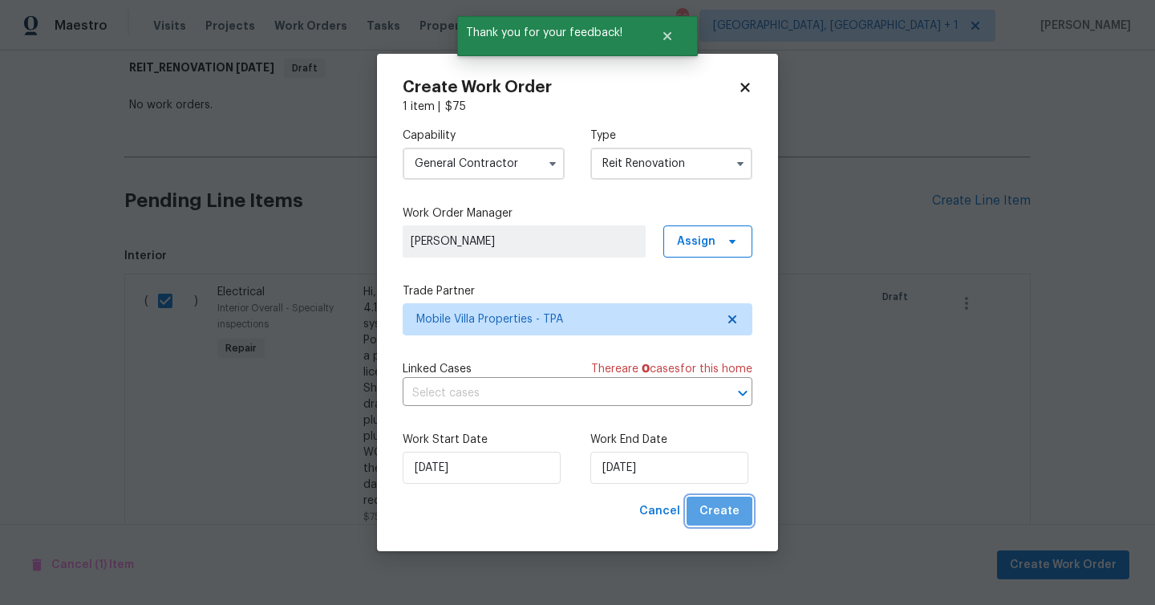
click at [722, 516] on span "Create" at bounding box center [720, 512] width 40 height 20
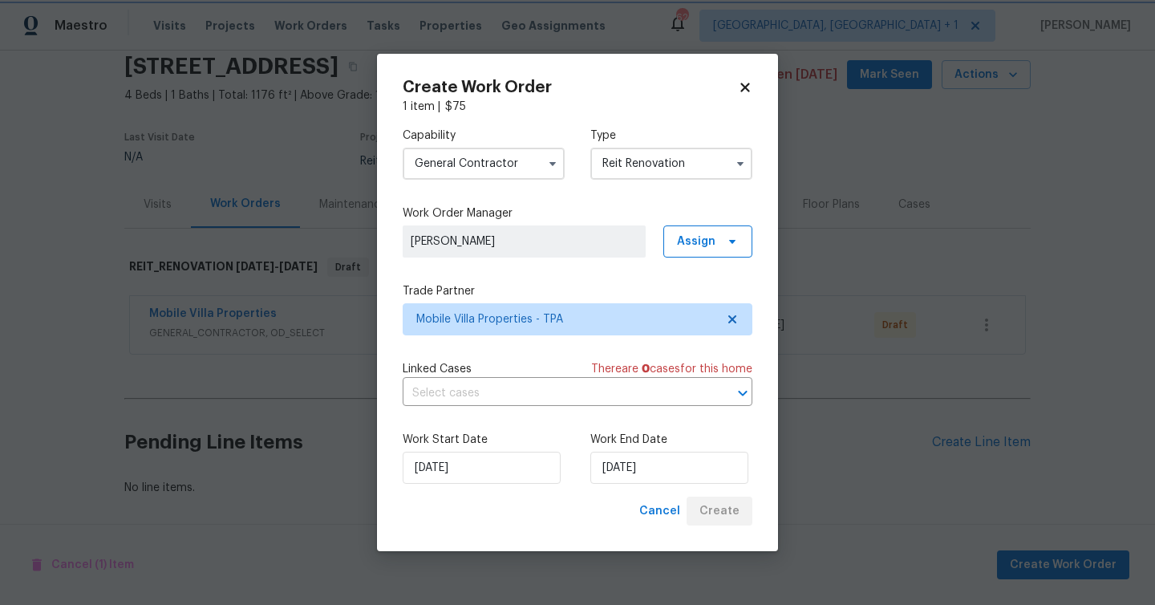
scroll to position [63, 0]
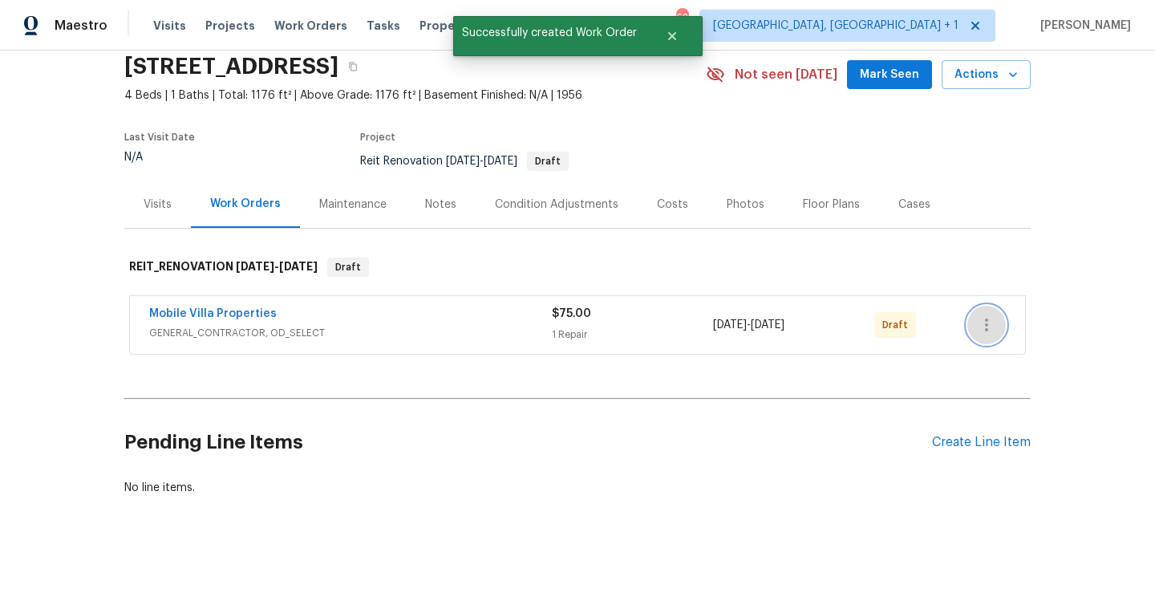
click at [992, 327] on icon "button" at bounding box center [986, 324] width 19 height 19
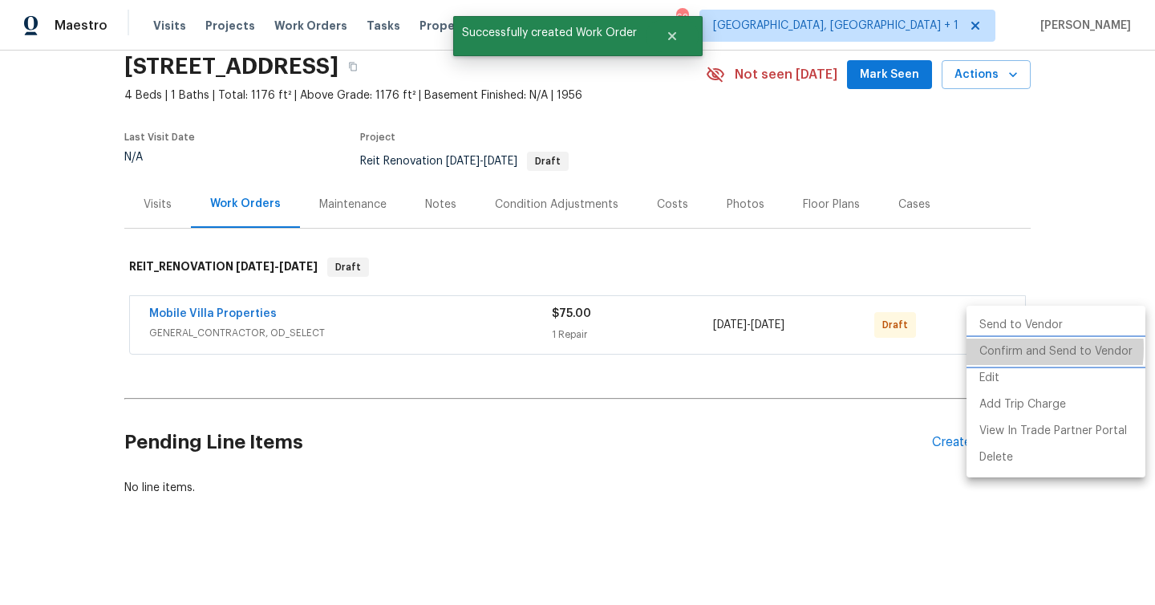
click at [1005, 348] on li "Confirm and Send to Vendor" at bounding box center [1056, 352] width 179 height 26
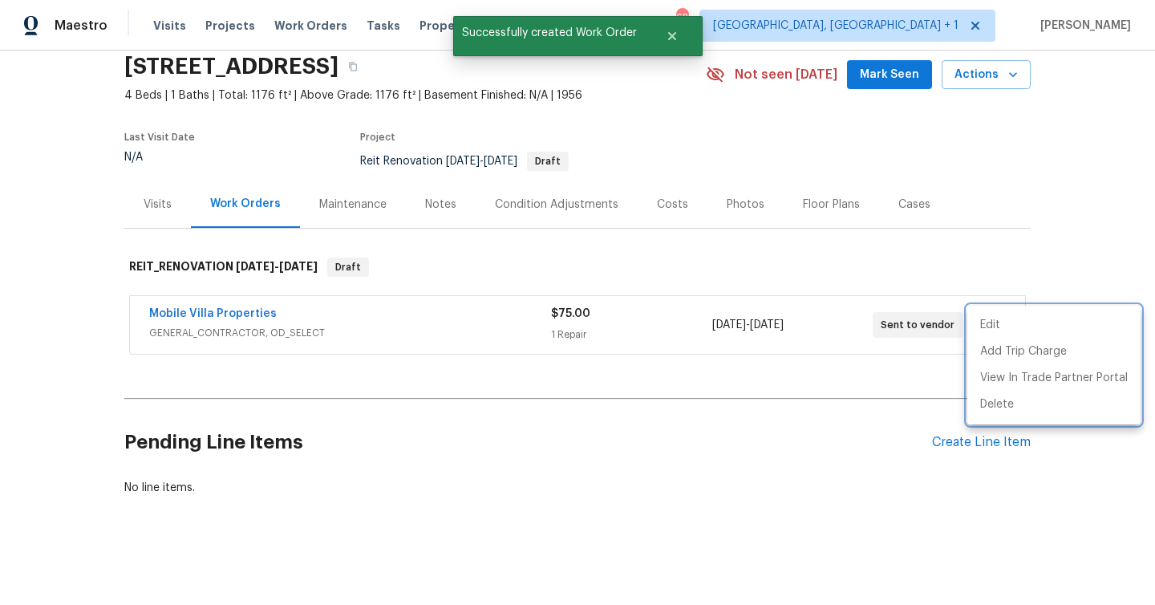
click at [233, 313] on div at bounding box center [577, 302] width 1155 height 605
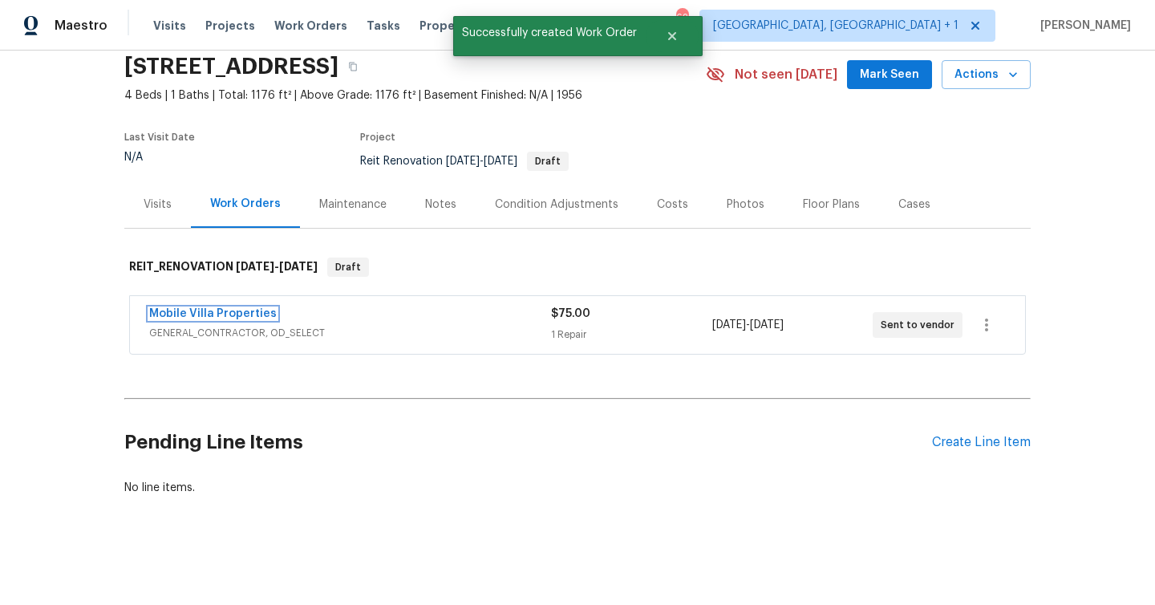
click at [233, 313] on link "Mobile Villa Properties" at bounding box center [213, 313] width 128 height 11
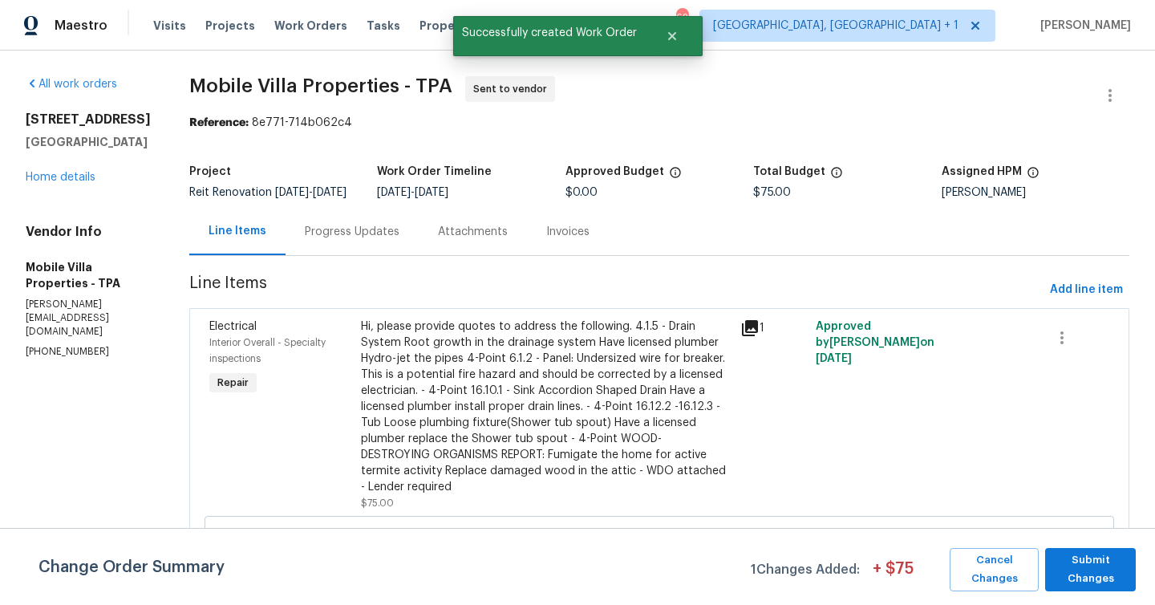
click at [312, 240] on div "Progress Updates" at bounding box center [352, 232] width 95 height 16
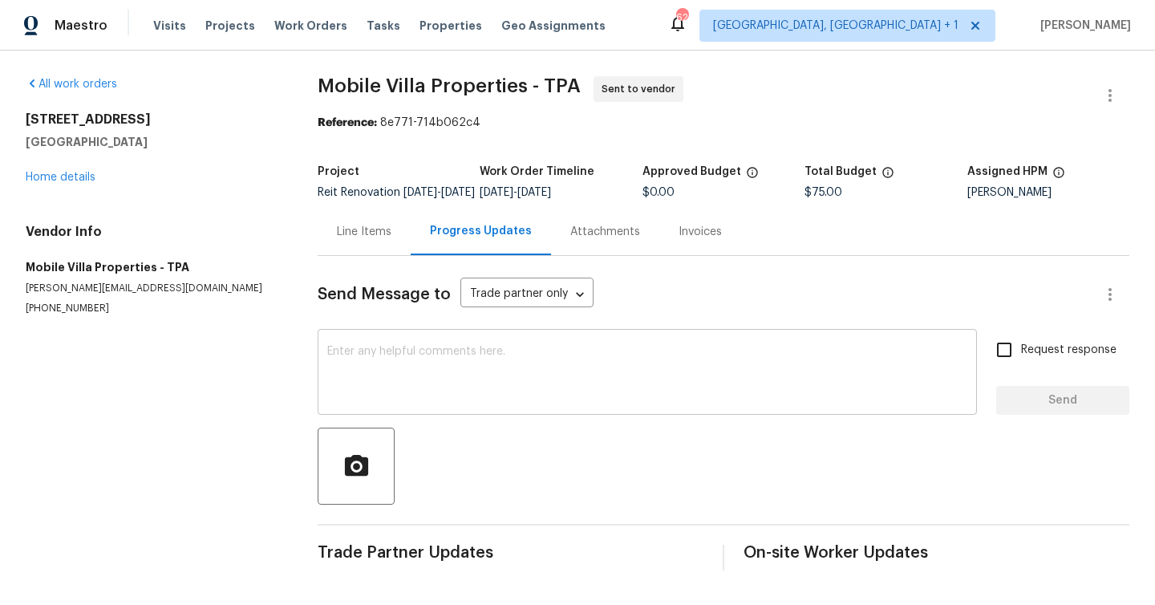
click at [387, 371] on textarea at bounding box center [647, 374] width 640 height 56
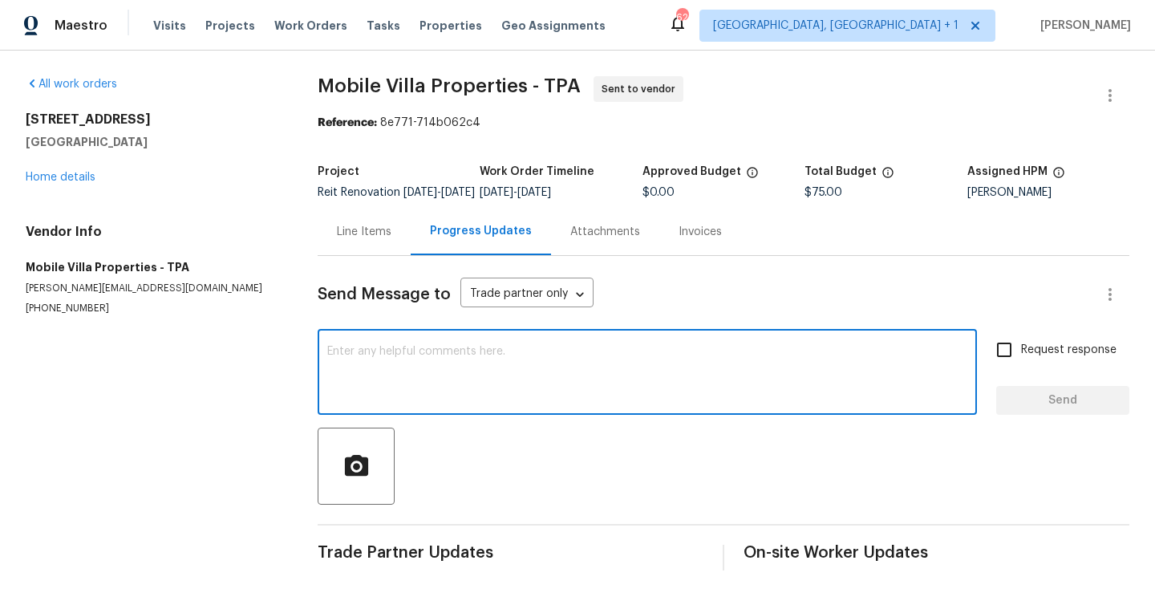
paste textarea "Access instructions: Igloo - 23928367 or Lockbox on gate - 5015 or 0800"
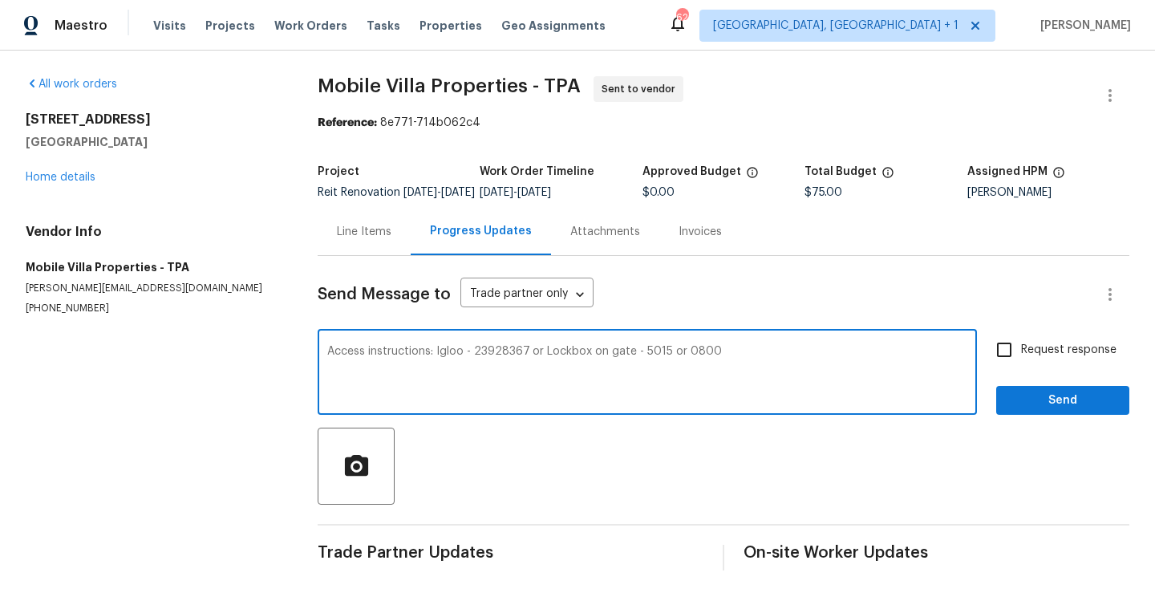
type textarea "Access instructions: Igloo - 23928367 or Lockbox on gate - 5015 or 0800"
click at [1048, 355] on span "Request response" at bounding box center [1068, 350] width 95 height 17
click at [1021, 355] on input "Request response" at bounding box center [1005, 350] width 34 height 34
checkbox input "true"
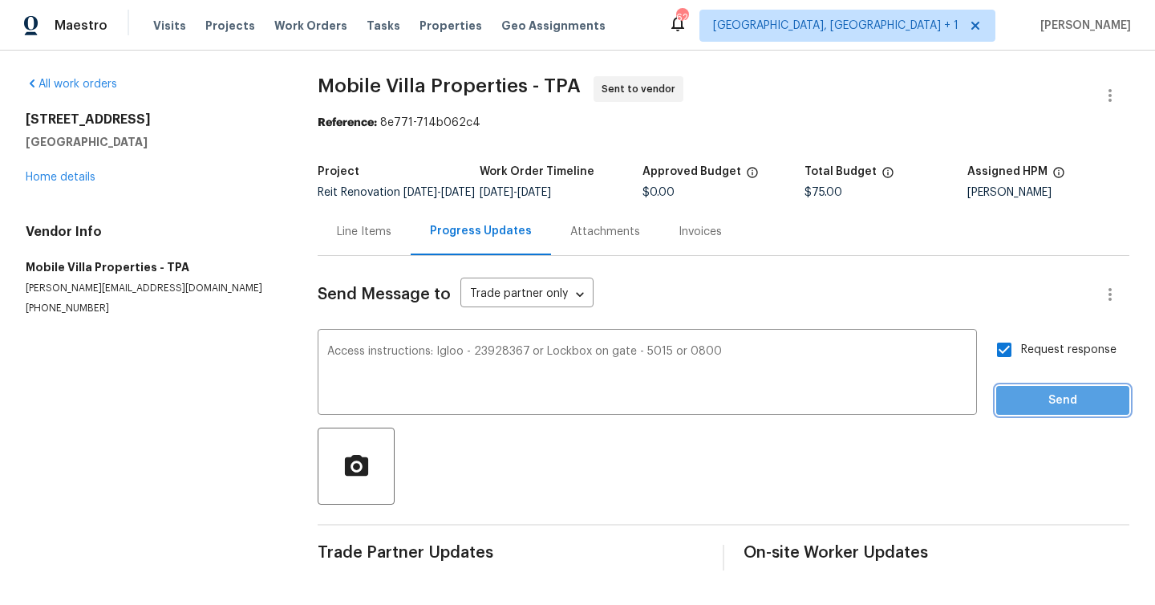
click at [1048, 399] on button "Send" at bounding box center [1063, 401] width 133 height 30
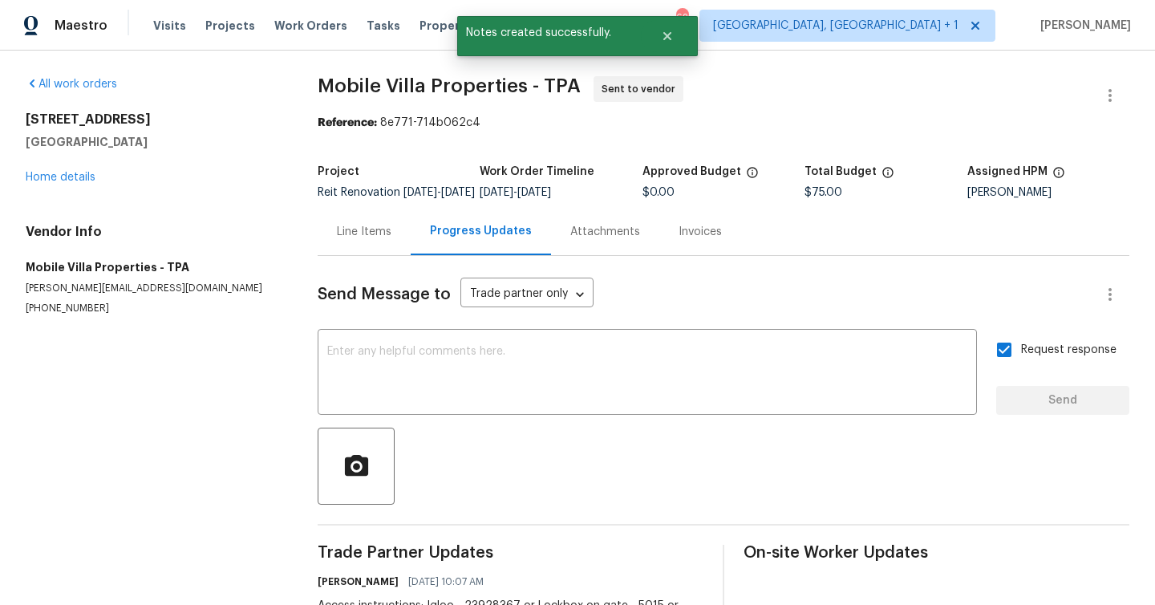
click at [376, 236] on div "Line Items" at bounding box center [364, 232] width 55 height 16
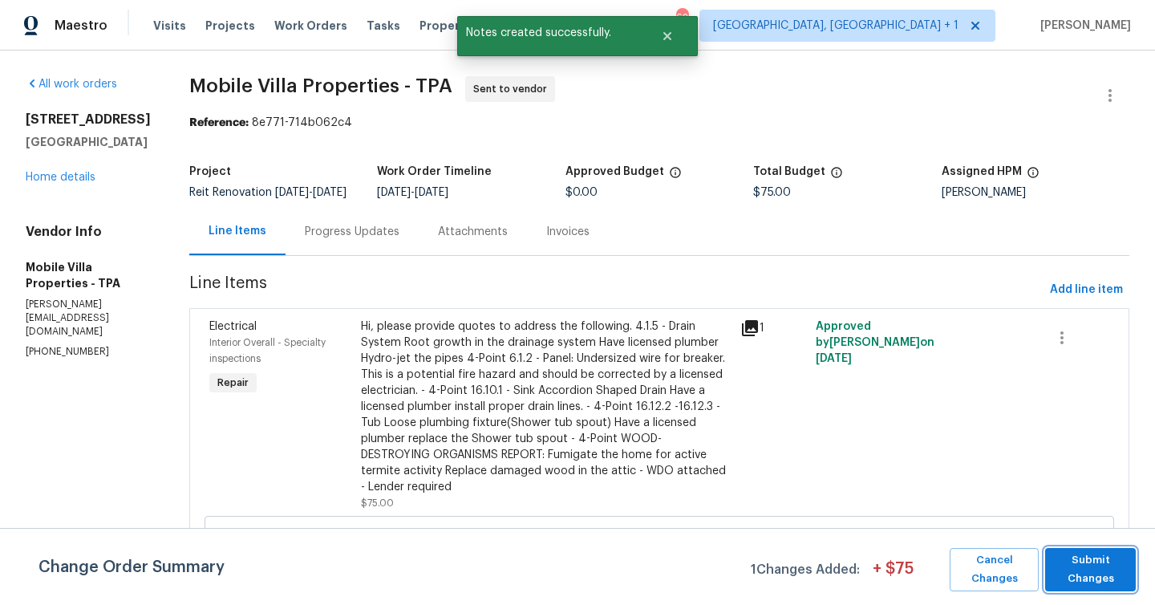
click at [1119, 580] on span "Submit Changes" at bounding box center [1091, 569] width 75 height 37
